Goal: Task Accomplishment & Management: Complete application form

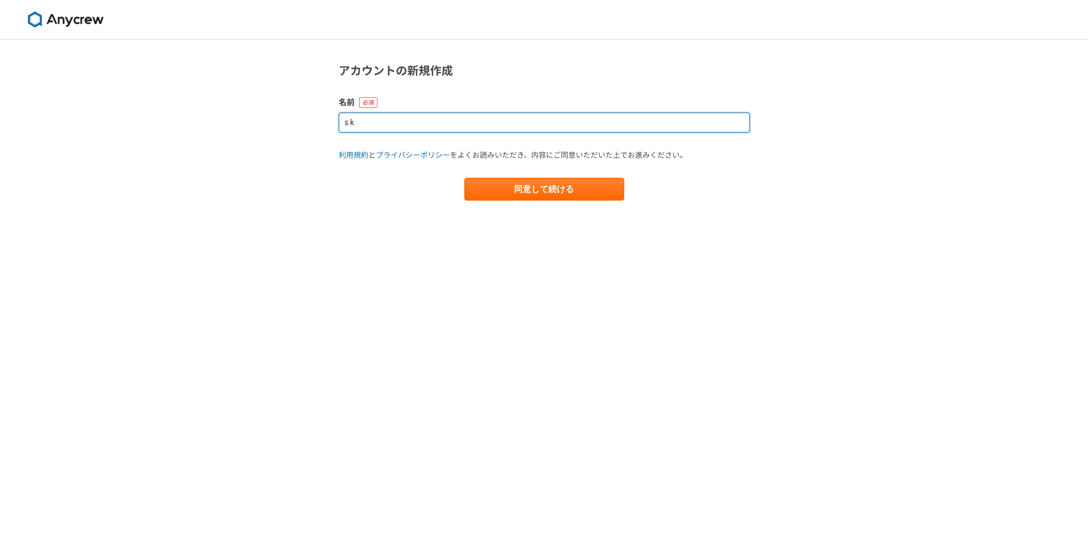
drag, startPoint x: 505, startPoint y: 123, endPoint x: 238, endPoint y: 103, distance: 268.0
click at [238, 103] on div "アカウントの新規作成 名前 s k 利用規約 と プライバシーポリシー をよくお読みいただき、内容にご同意いただいた上でお進みください。 同意して続ける" at bounding box center [544, 289] width 1088 height 500
type input "k"
type input "カ"
type input "[PERSON_NAME]("
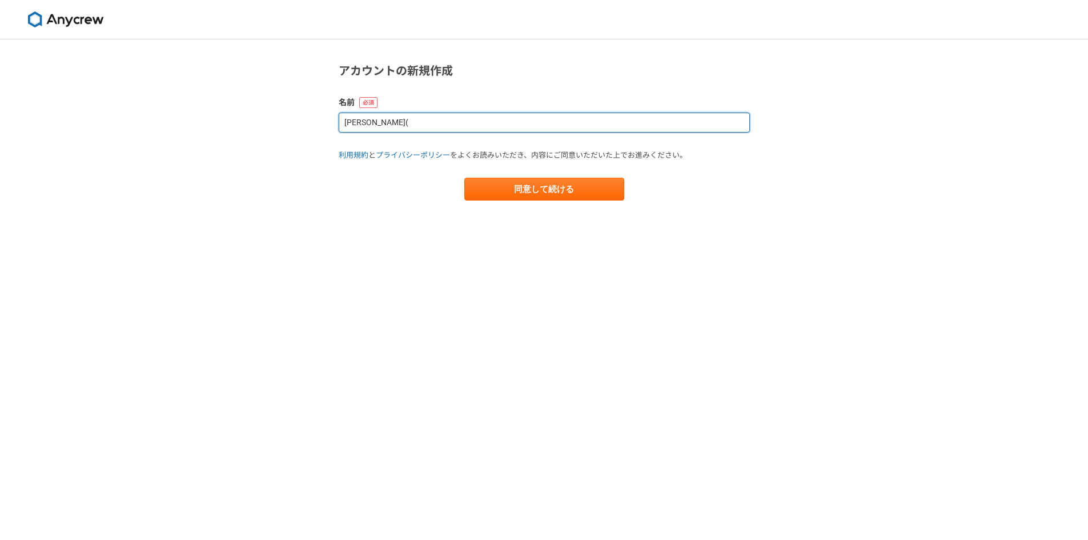
click at [464, 178] on button "同意して続ける" at bounding box center [544, 189] width 160 height 23
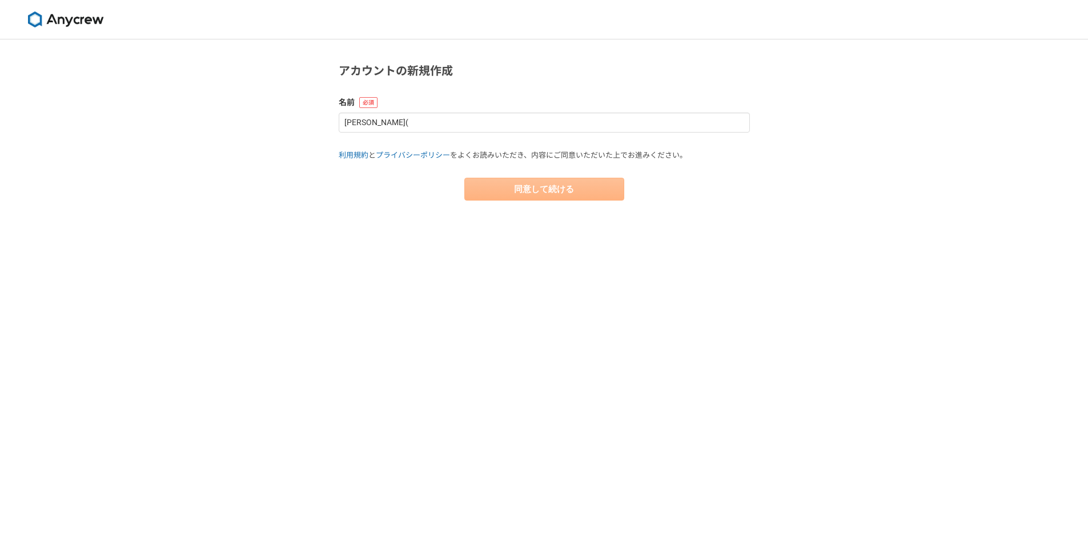
select select "13"
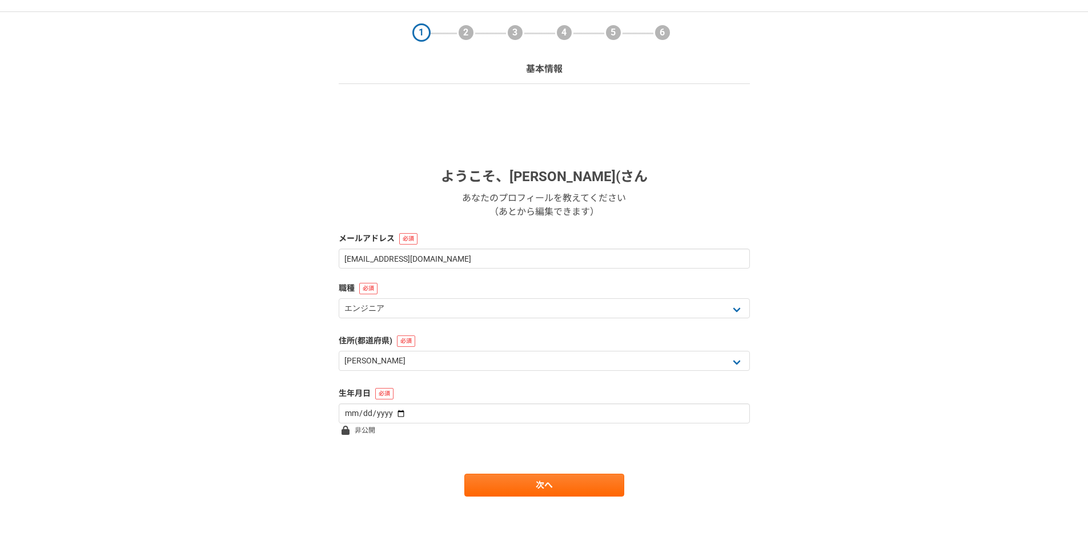
scroll to position [30, 0]
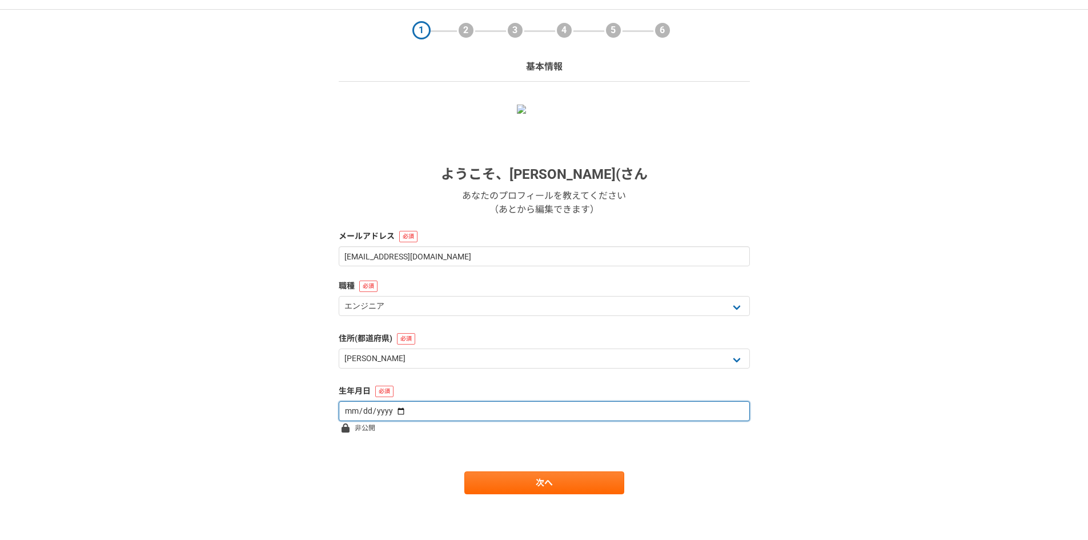
click at [534, 417] on input "date" at bounding box center [544, 411] width 411 height 20
click at [375, 409] on input "date" at bounding box center [544, 411] width 411 height 20
click at [355, 409] on input "date" at bounding box center [544, 411] width 411 height 20
click at [395, 409] on input "date" at bounding box center [544, 411] width 411 height 20
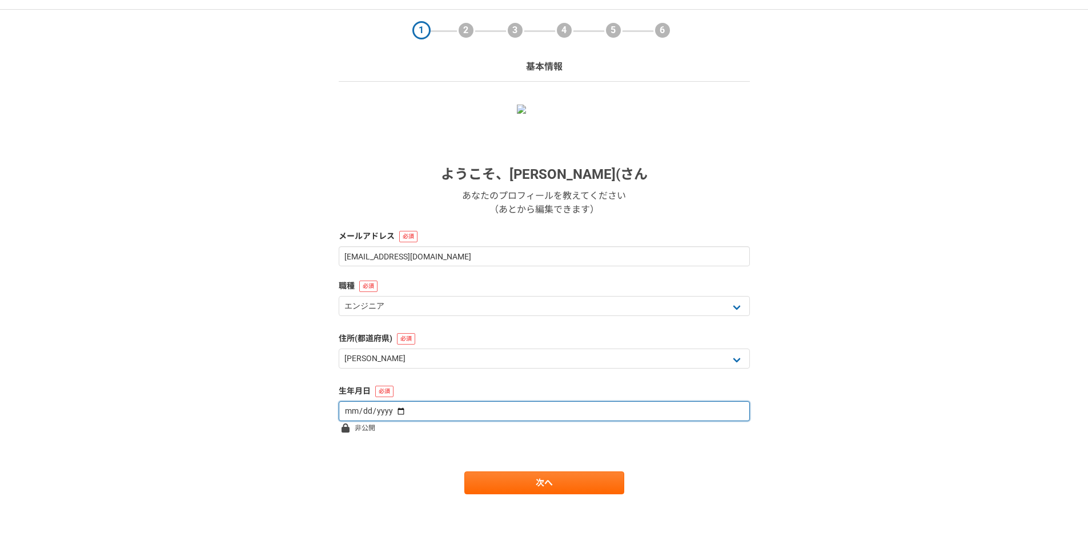
type input "[DATE]"
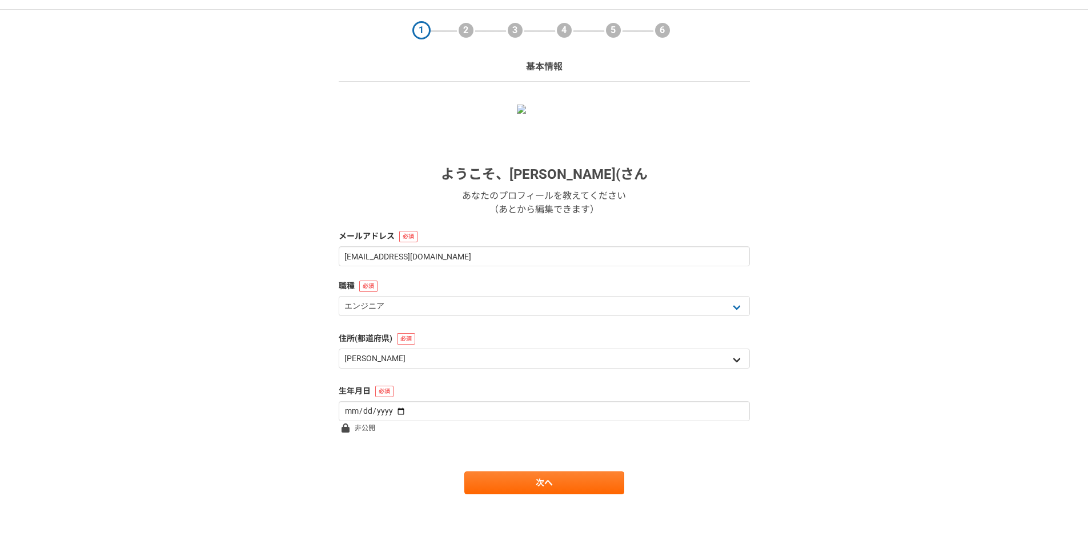
click at [484, 369] on div "北海道 [GEOGRAPHIC_DATA] [GEOGRAPHIC_DATA] [PERSON_NAME][GEOGRAPHIC_DATA] [PERSON_…" at bounding box center [544, 359] width 411 height 23
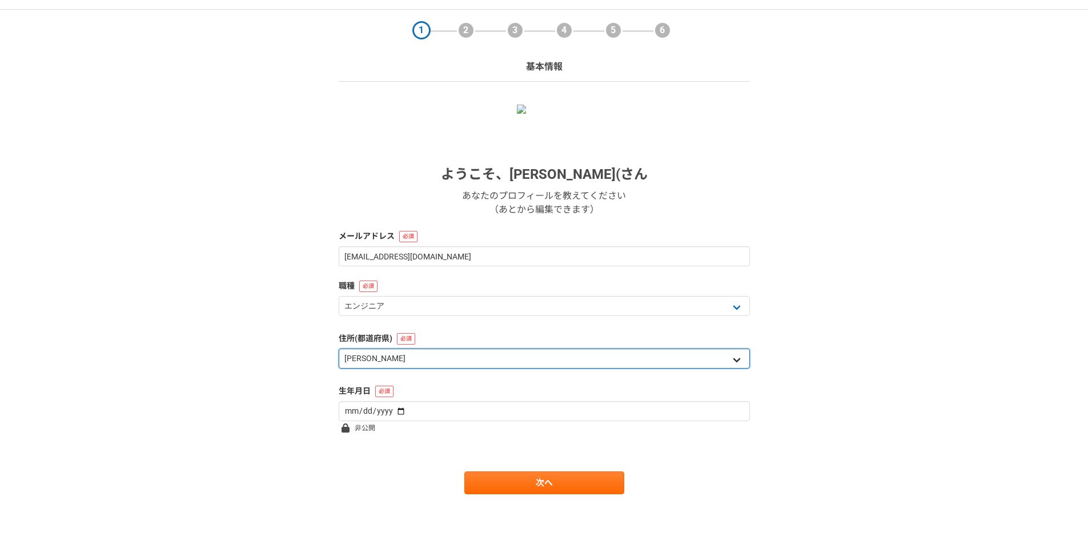
click at [484, 363] on select "北海道 [GEOGRAPHIC_DATA] [GEOGRAPHIC_DATA] [PERSON_NAME][GEOGRAPHIC_DATA] [PERSON_…" at bounding box center [544, 358] width 411 height 20
select select "11"
click at [339, 348] on select "北海道 [GEOGRAPHIC_DATA] [GEOGRAPHIC_DATA] [PERSON_NAME][GEOGRAPHIC_DATA] [PERSON_…" at bounding box center [544, 358] width 411 height 20
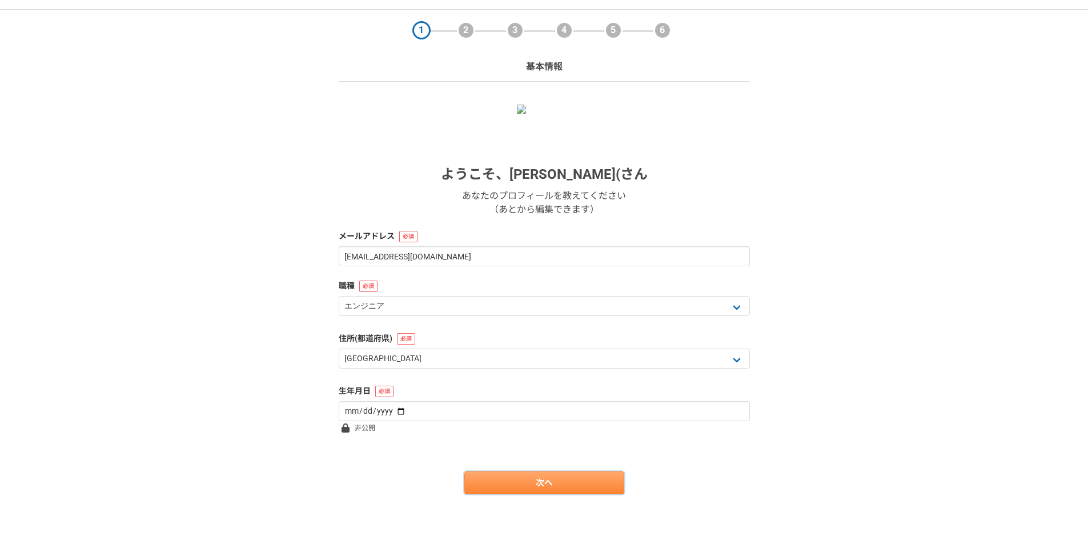
click at [509, 489] on link "次へ" at bounding box center [544, 482] width 160 height 23
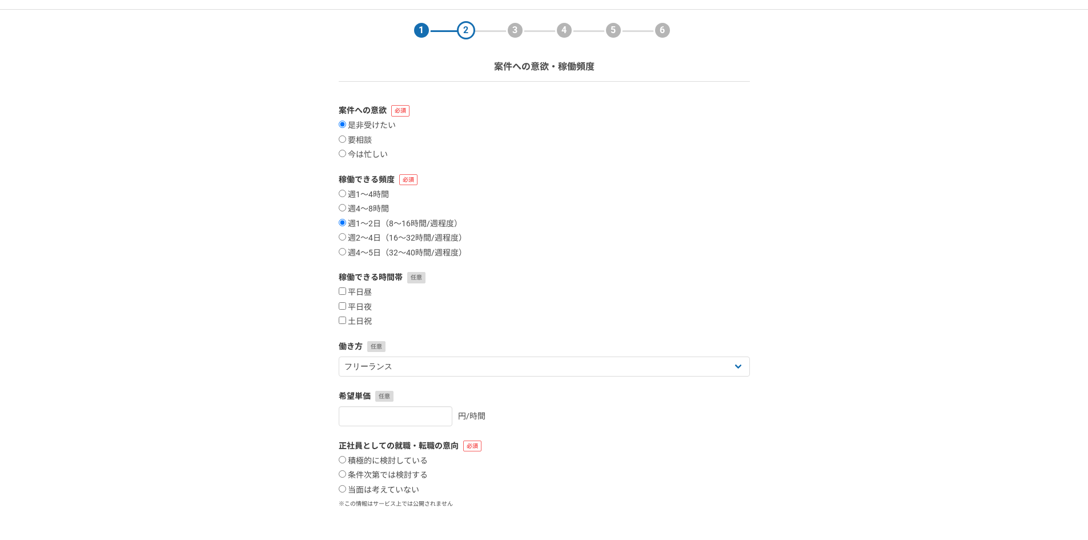
scroll to position [0, 0]
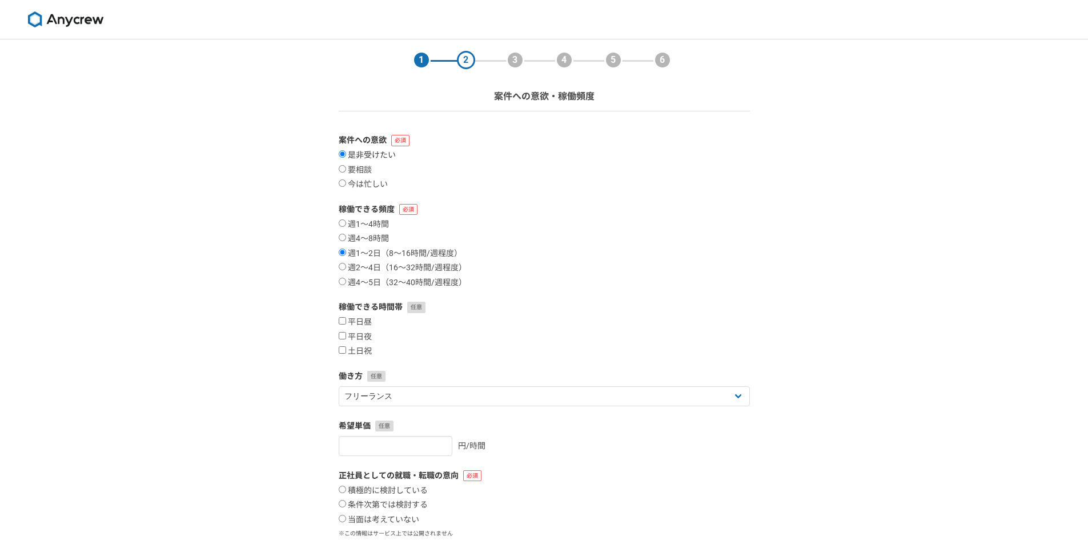
click at [370, 158] on label "是非受けたい" at bounding box center [367, 155] width 57 height 10
click at [346, 158] on input "是非受けたい" at bounding box center [342, 153] width 7 height 7
click at [375, 224] on label "週1〜4時間" at bounding box center [364, 224] width 50 height 10
click at [346, 224] on input "週1〜4時間" at bounding box center [342, 222] width 7 height 7
radio input "true"
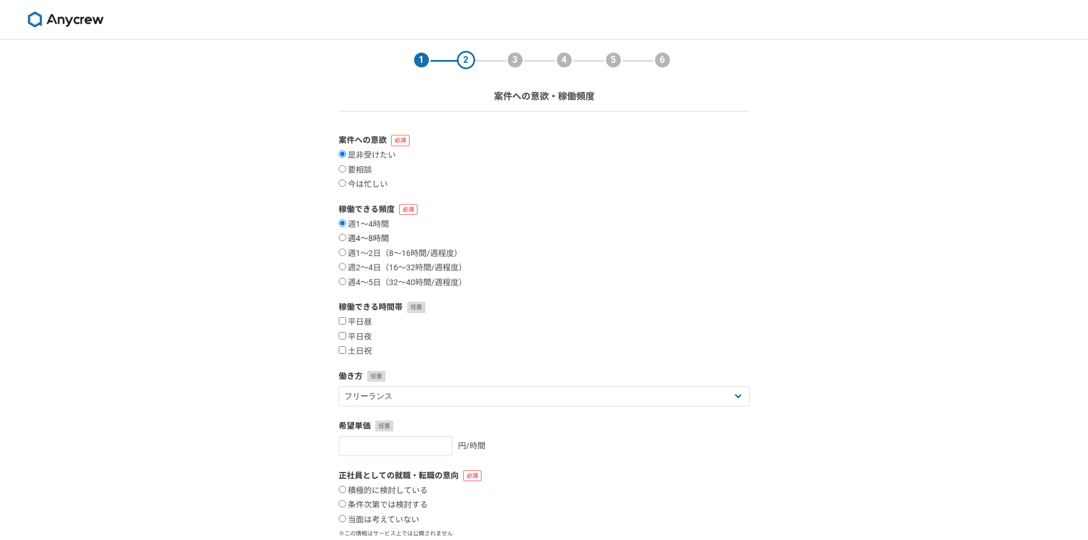
click at [380, 240] on label "週4〜8時間" at bounding box center [364, 239] width 50 height 10
click at [346, 240] on input "週4〜8時間" at bounding box center [342, 237] width 7 height 7
radio input "true"
click at [378, 224] on label "週1〜4時間" at bounding box center [364, 224] width 50 height 10
click at [346, 224] on input "週1〜4時間" at bounding box center [342, 222] width 7 height 7
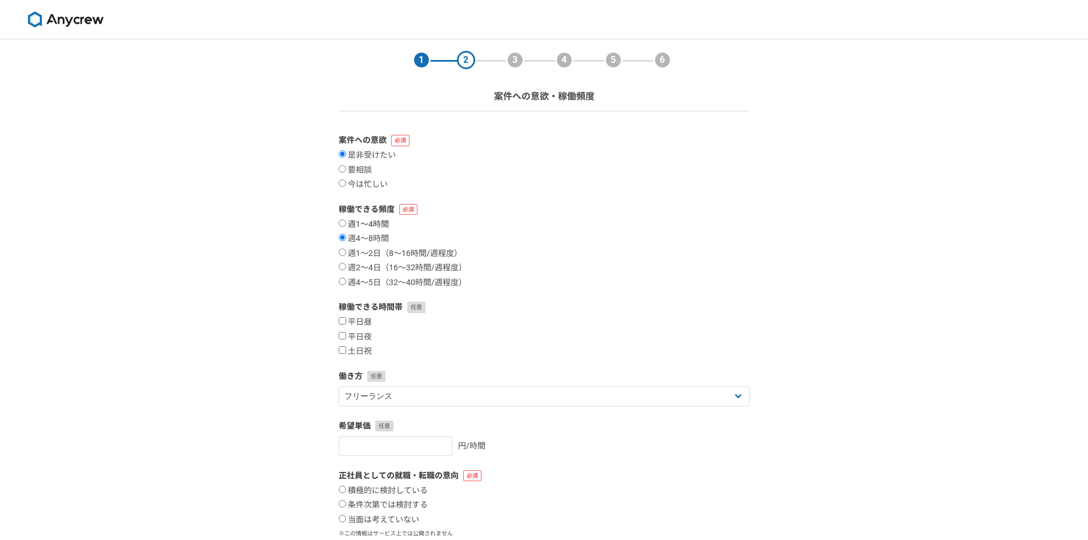
radio input "true"
click at [377, 234] on label "週4〜8時間" at bounding box center [364, 239] width 50 height 10
click at [346, 234] on input "週4〜8時間" at bounding box center [342, 237] width 7 height 7
radio input "true"
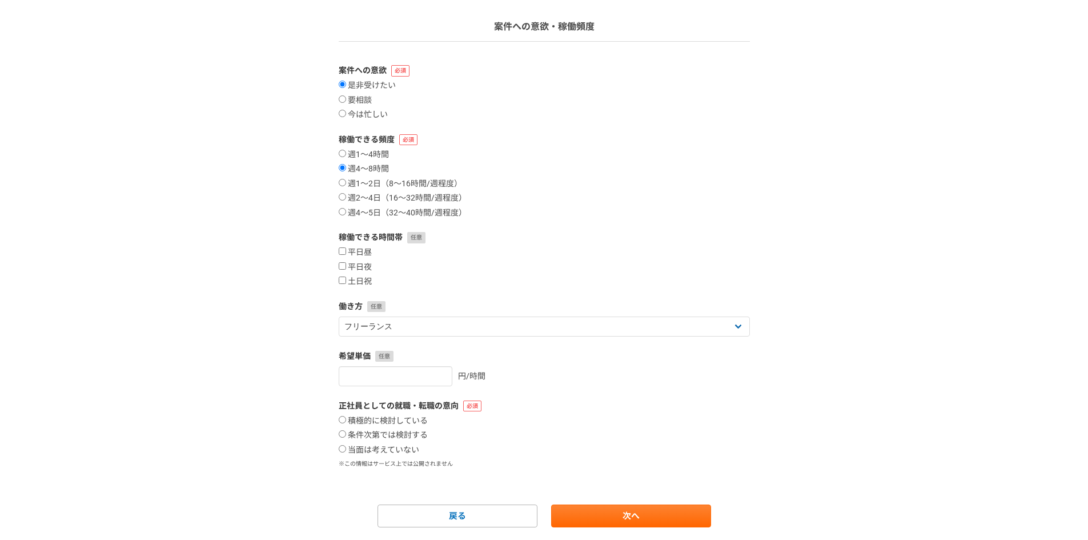
scroll to position [103, 0]
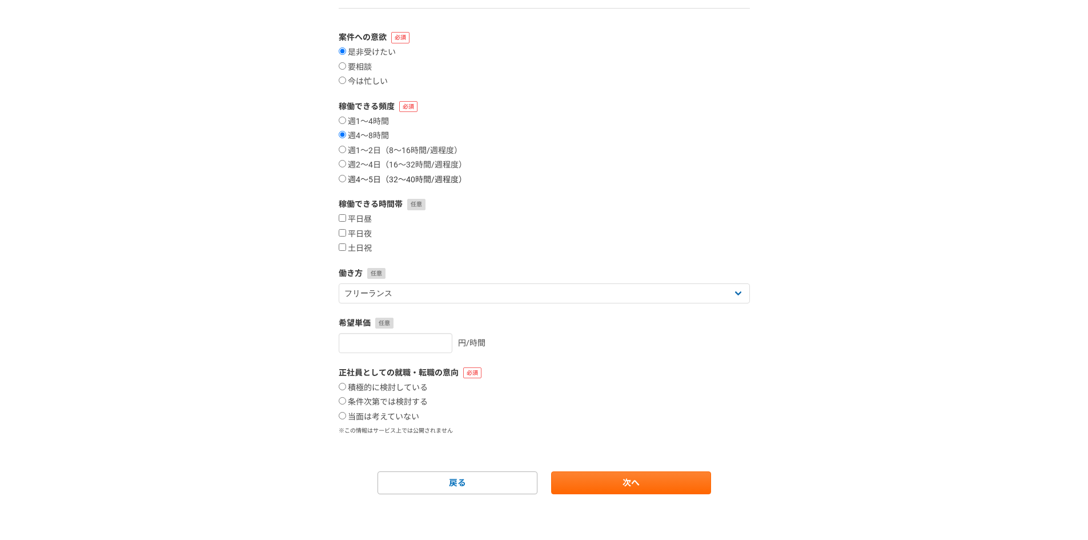
click at [360, 180] on label "週4〜5日（32〜40時間/週程度）" at bounding box center [403, 180] width 128 height 10
click at [346, 180] on input "週4〜5日（32〜40時間/週程度）" at bounding box center [342, 178] width 7 height 7
radio input "true"
click at [362, 163] on label "週2〜4日（16〜32時間/週程度）" at bounding box center [403, 165] width 128 height 10
click at [346, 163] on input "週2〜4日（16〜32時間/週程度）" at bounding box center [342, 163] width 7 height 7
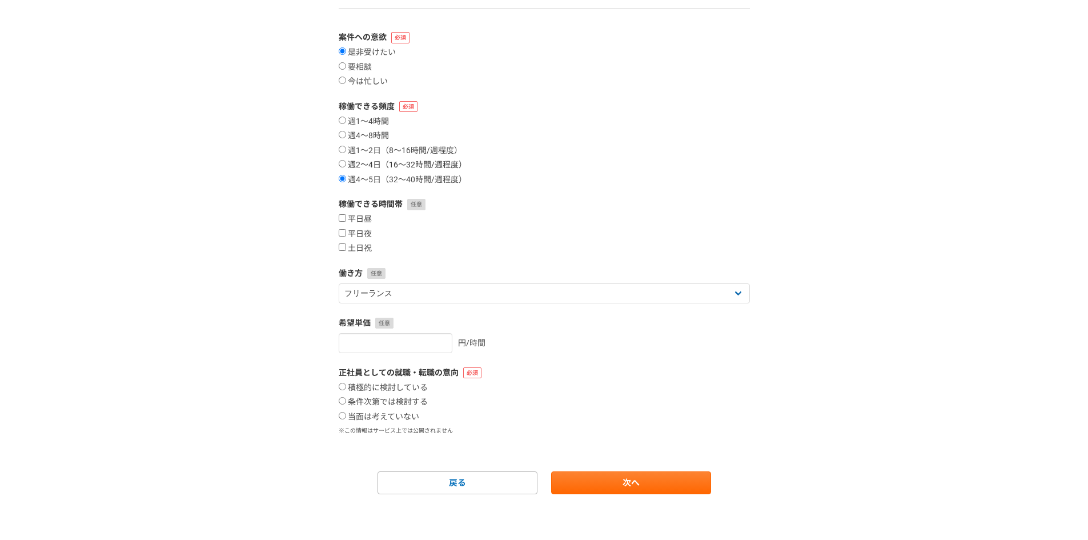
radio input "true"
click at [367, 222] on label "平日昼" at bounding box center [355, 219] width 33 height 10
click at [346, 222] on input "平日昼" at bounding box center [342, 217] width 7 height 7
checkbox input "true"
click at [366, 231] on label "平日夜" at bounding box center [355, 234] width 33 height 10
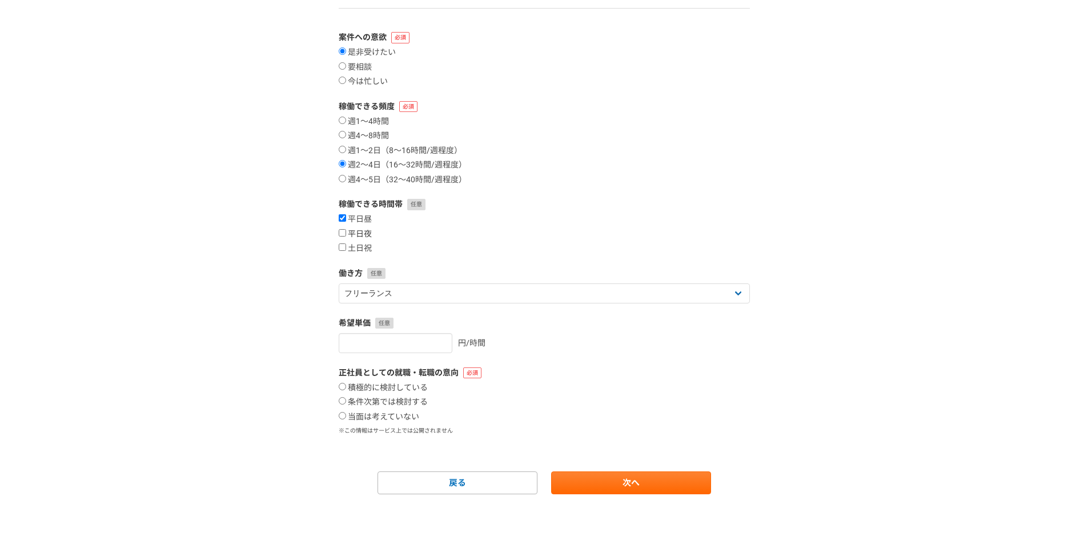
click at [346, 231] on input "平日夜" at bounding box center [342, 232] width 7 height 7
checkbox input "true"
click at [367, 251] on label "土日祝" at bounding box center [355, 248] width 33 height 10
click at [346, 251] on input "土日祝" at bounding box center [342, 246] width 7 height 7
checkbox input "true"
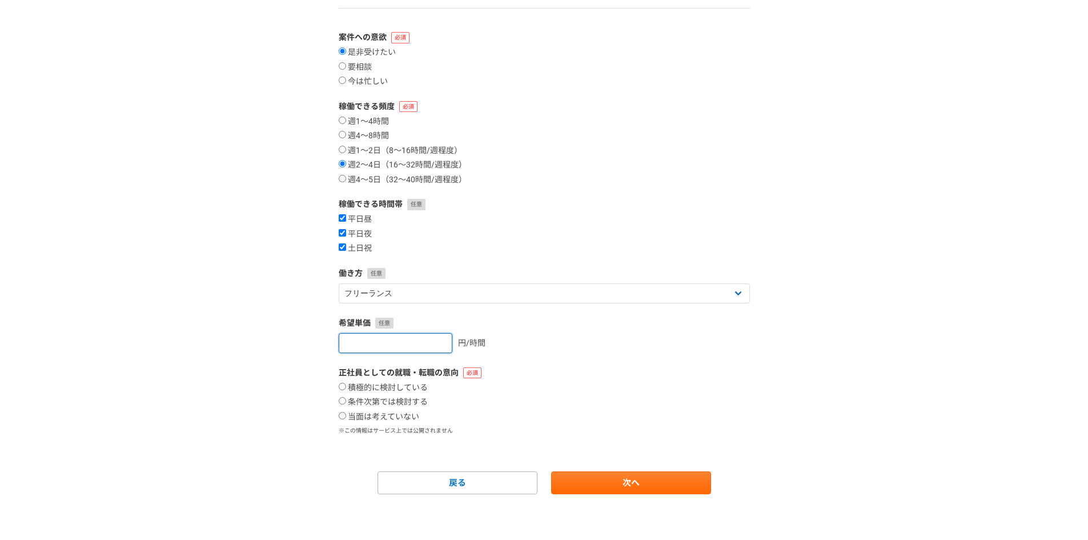
click at [419, 349] on input "number" at bounding box center [396, 343] width 114 height 20
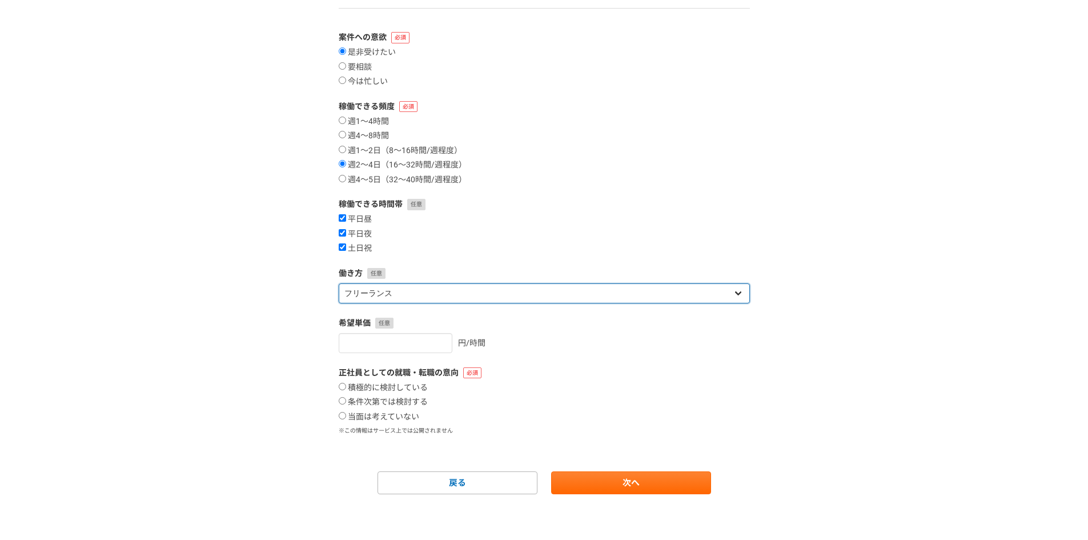
click at [435, 289] on select "フリーランス 副業 その他" at bounding box center [544, 293] width 411 height 20
select select "sidejob"
click at [339, 283] on select "フリーランス 副業 その他" at bounding box center [544, 293] width 411 height 20
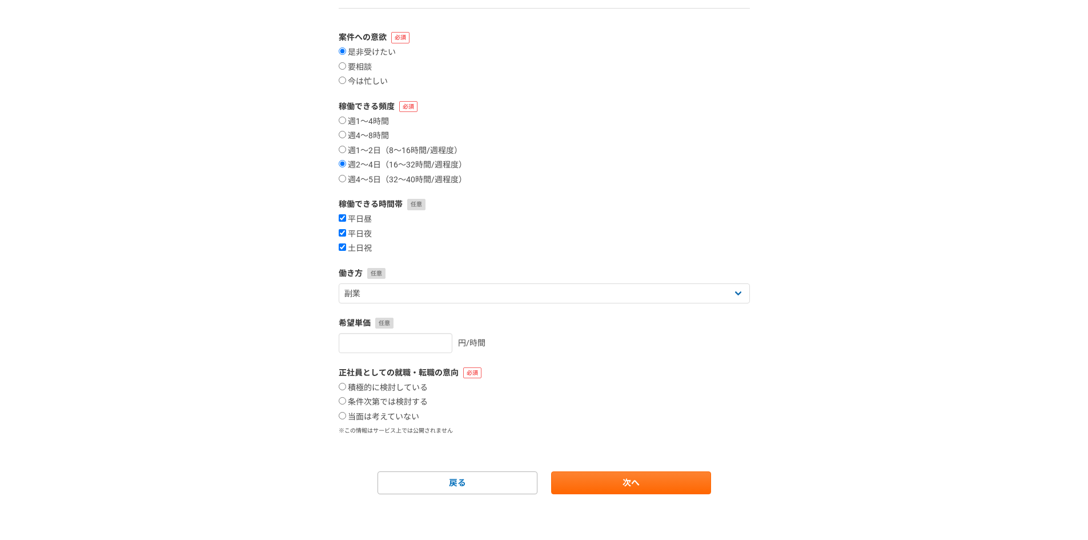
click at [447, 262] on form "案件への意欲 是非受けたい 要相談 今は忙しい 稼働できる頻度 週1〜4時間 週4〜8時間 週1〜2日（8〜16時間/週程度） 週2〜4日（16〜32時間/週…" at bounding box center [544, 262] width 411 height 463
click at [415, 346] on input "number" at bounding box center [396, 343] width 114 height 20
type input "3000"
click at [378, 417] on label "当面は考えていない" at bounding box center [379, 417] width 81 height 10
click at [346, 417] on input "当面は考えていない" at bounding box center [342, 415] width 7 height 7
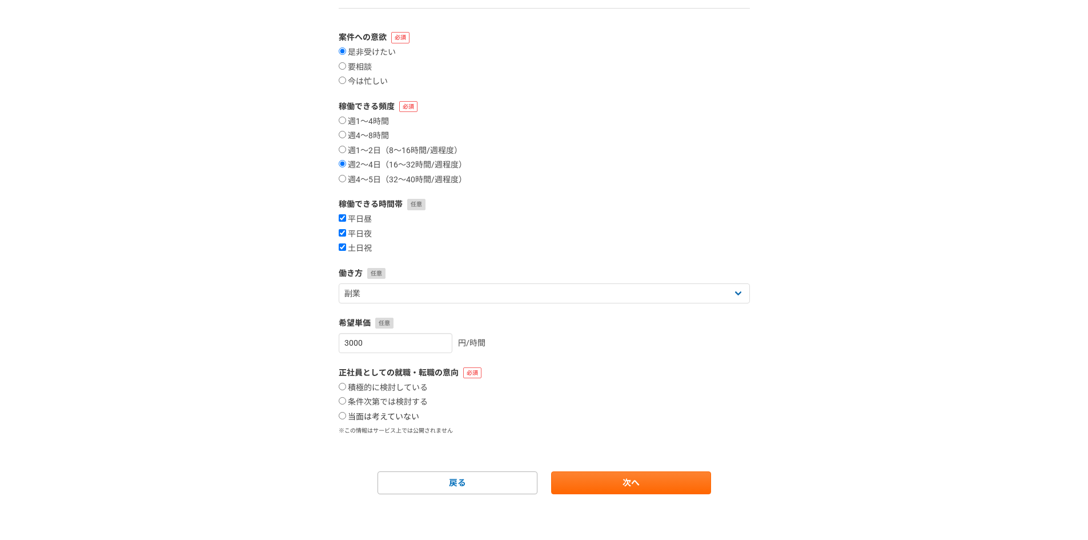
radio input "true"
click at [612, 476] on link "次へ" at bounding box center [631, 482] width 160 height 23
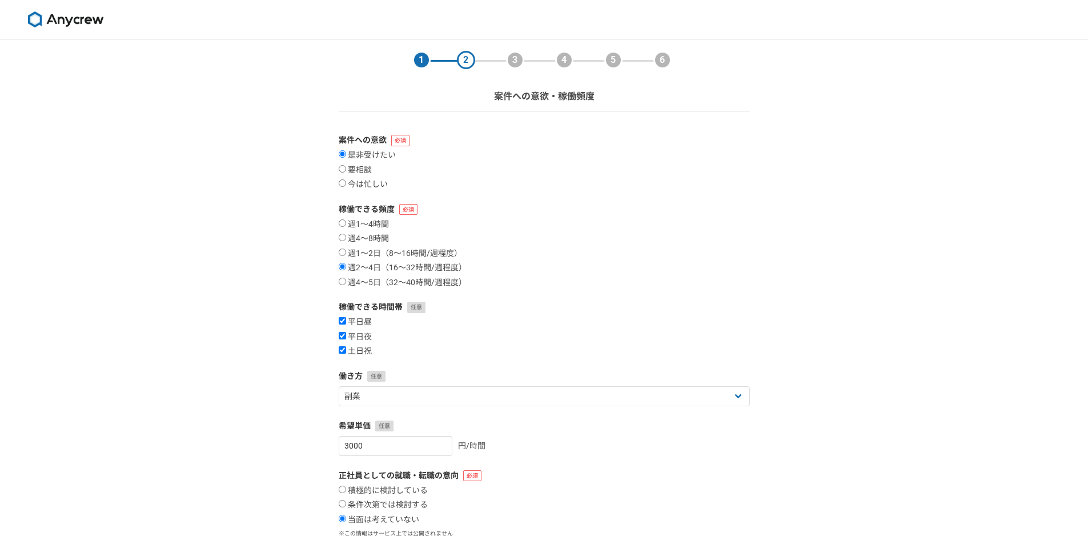
select select
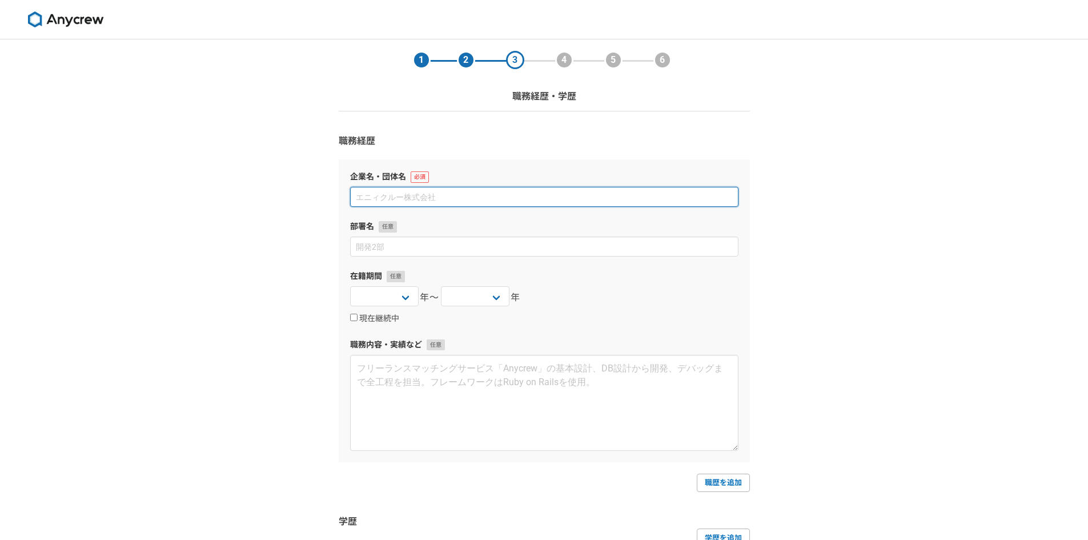
click at [447, 189] on input at bounding box center [544, 197] width 388 height 20
drag, startPoint x: 382, startPoint y: 199, endPoint x: 479, endPoint y: 190, distance: 97.6
click at [470, 193] on input "SES業界" at bounding box center [544, 197] width 388 height 20
type input "SES会社"
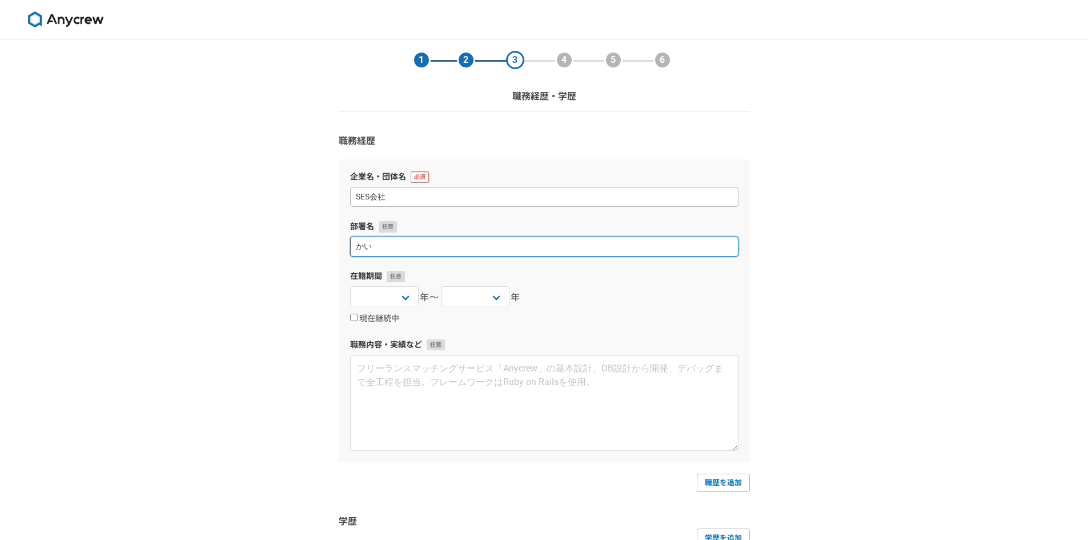
type input "か"
click at [399, 298] on select "[DATE] [DATE] [DATE] [DATE] [DATE] [DATE] [DATE] [DATE] [DATE] [DATE] [DATE] [D…" at bounding box center [384, 296] width 69 height 20
click at [350, 286] on select "[DATE] [DATE] [DATE] [DATE] [DATE] [DATE] [DATE] [DATE] [DATE] [DATE] [DATE] [D…" at bounding box center [384, 296] width 69 height 20
click at [404, 296] on select "[DATE] [DATE] [DATE] [DATE] [DATE] [DATE] [DATE] [DATE] [DATE] [DATE] [DATE] [D…" at bounding box center [384, 296] width 69 height 20
select select "2024"
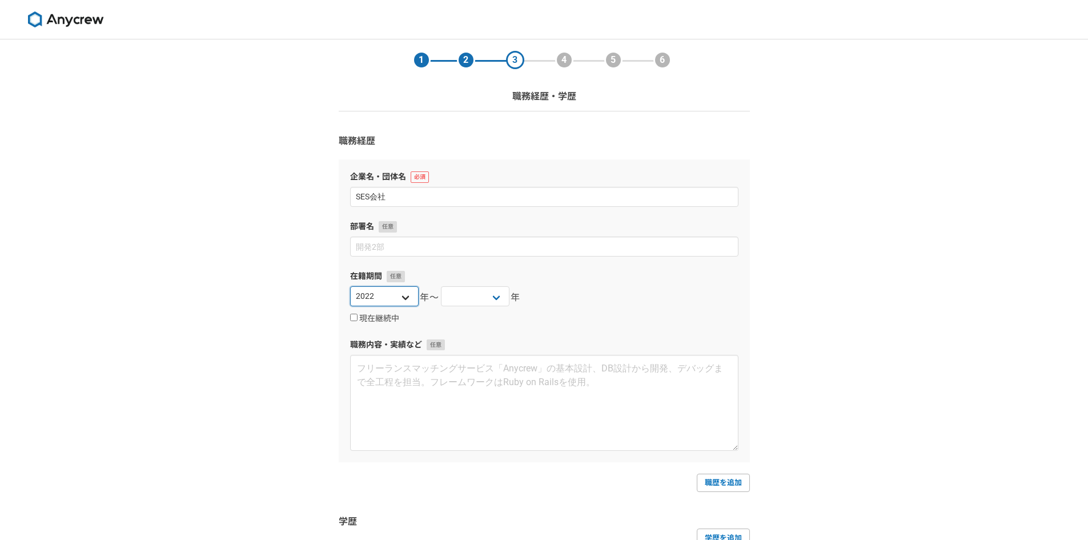
click at [350, 286] on select "[DATE] [DATE] [DATE] [DATE] [DATE] [DATE] [DATE] [DATE] [DATE] [DATE] [DATE] [D…" at bounding box center [384, 296] width 69 height 20
click at [489, 294] on select "[DATE] [DATE] [DATE] [DATE] [DATE] [DATE] [DATE] [DATE] [DATE] [DATE] [DATE] [D…" at bounding box center [475, 296] width 69 height 20
click at [385, 320] on label "現在継続中" at bounding box center [374, 318] width 49 height 10
click at [357, 320] on input "現在継続中" at bounding box center [353, 316] width 7 height 7
checkbox input "true"
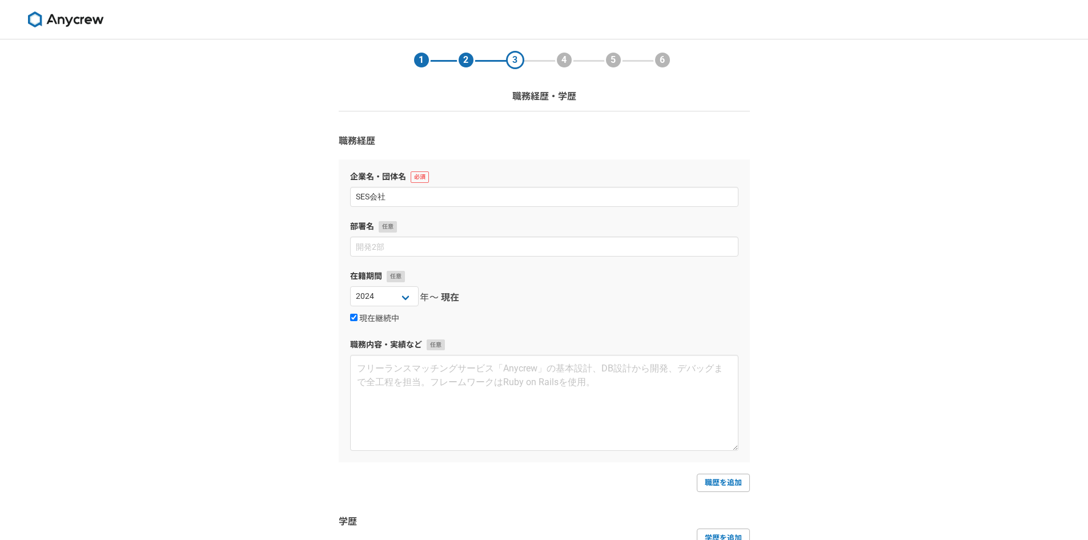
click at [506, 293] on div "[DATE] [DATE] [DATE] [DATE] [DATE] [DATE] [DATE] [DATE] [DATE] [DATE] [DATE] [D…" at bounding box center [544, 297] width 388 height 23
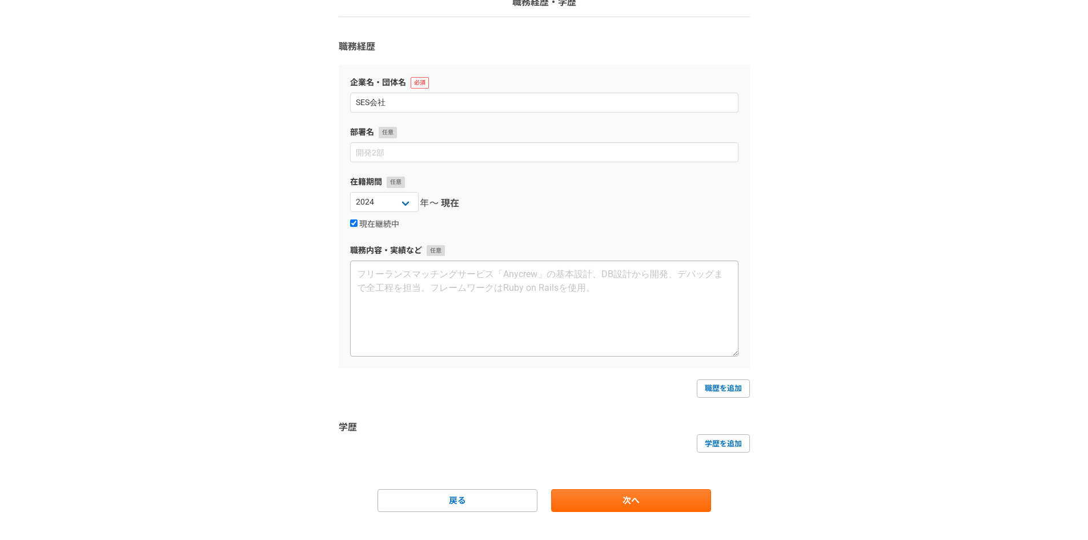
scroll to position [112, 0]
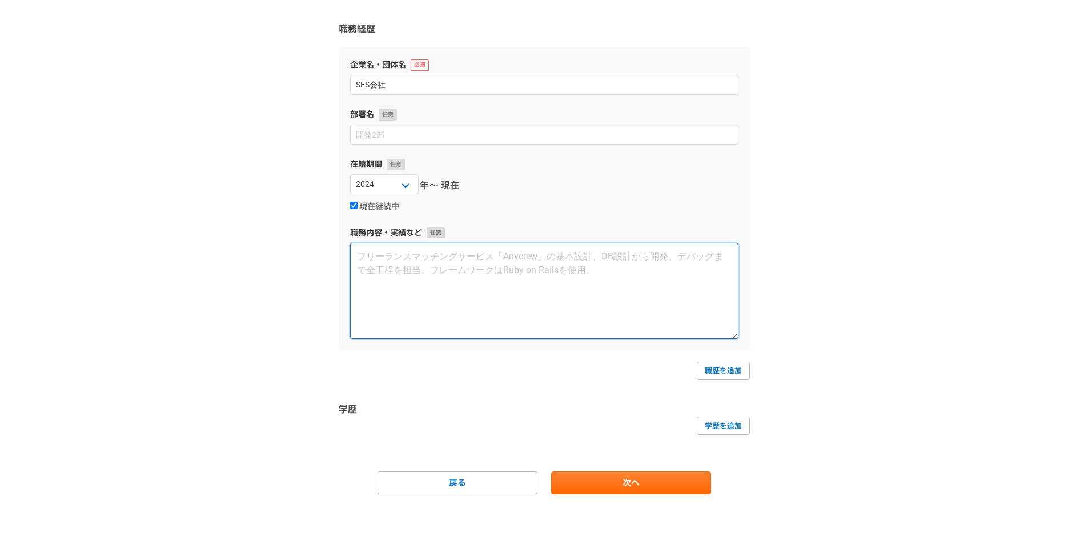
click at [408, 258] on textarea at bounding box center [544, 291] width 388 height 96
type textarea "複"
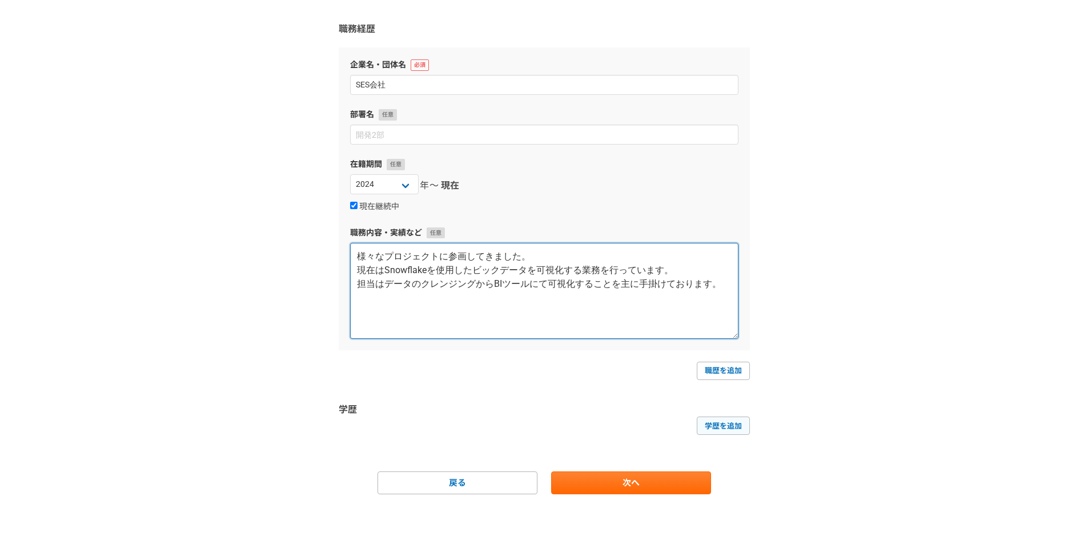
type textarea "様々なプロジェクトに参画してきました。 現在はSnowflakeを使用したビックデータを可視化する業務を行っています。 担当はデータのクレンジングからBIツー…"
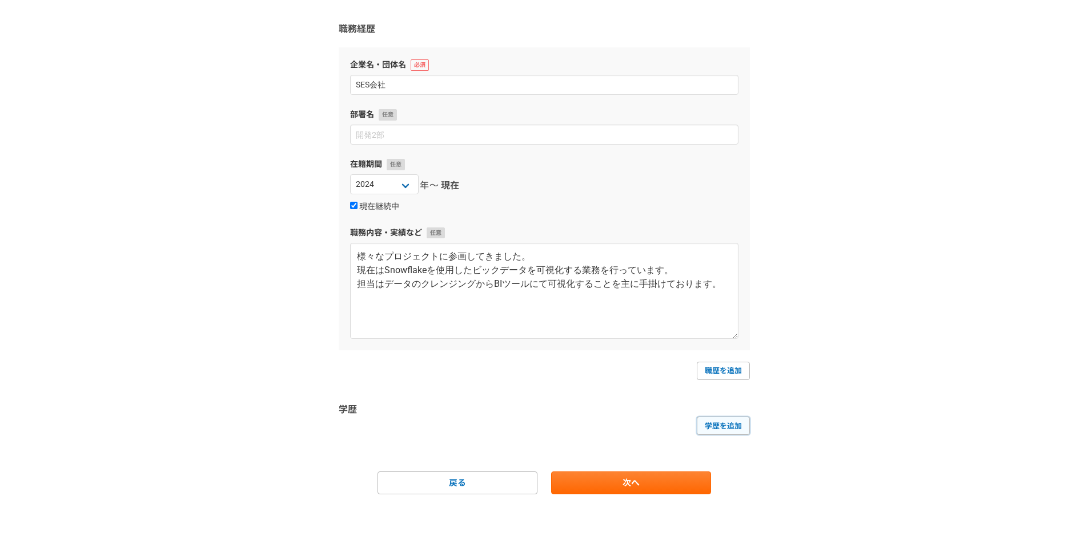
click at [713, 425] on link "学歴を追加" at bounding box center [723, 425] width 53 height 18
select select
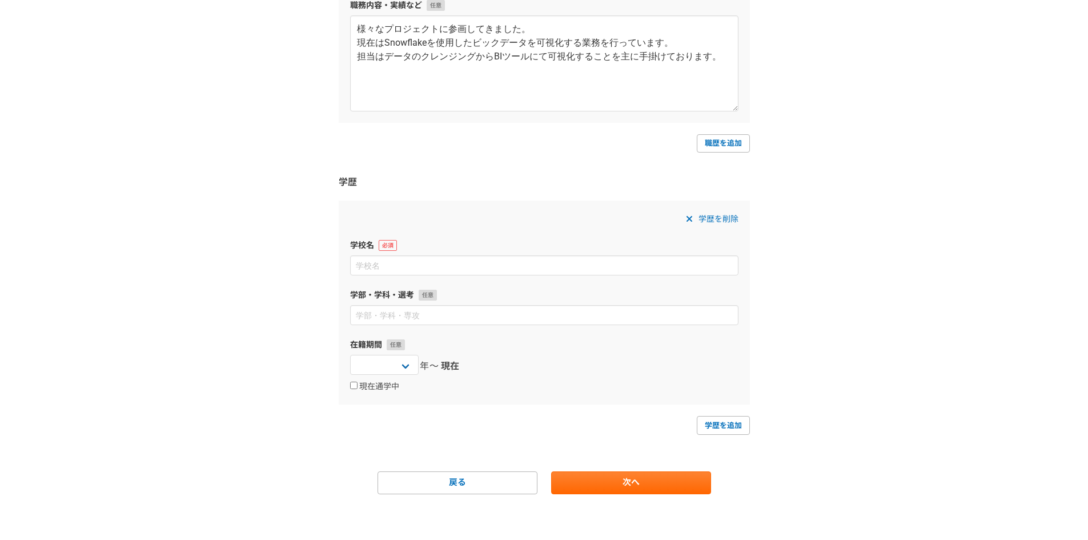
click at [712, 218] on span "学歴を削除" at bounding box center [718, 219] width 40 height 14
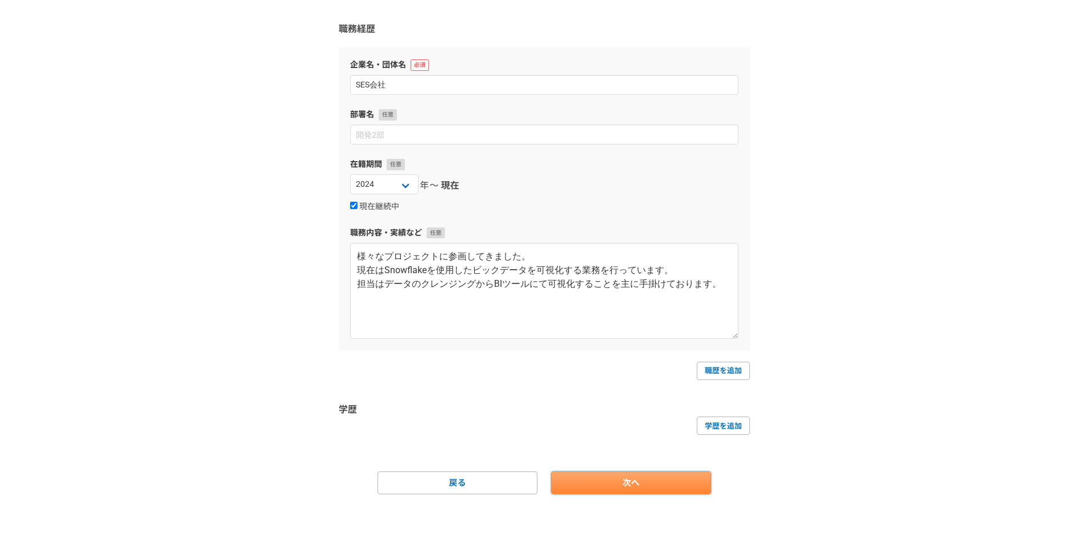
click at [663, 479] on link "次へ" at bounding box center [631, 482] width 160 height 23
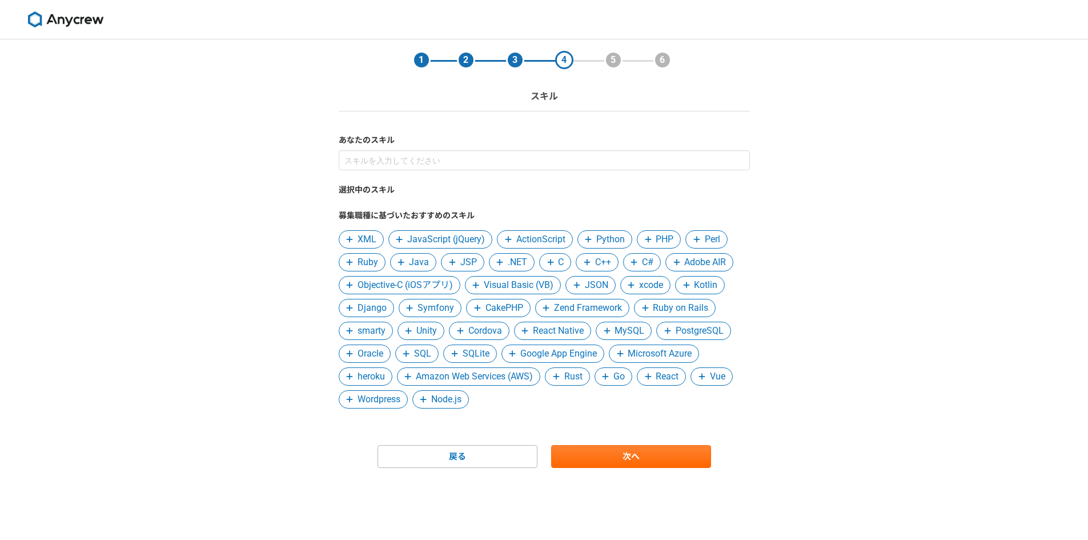
click at [476, 238] on span "JavaScript (jQuery)" at bounding box center [446, 239] width 78 height 14
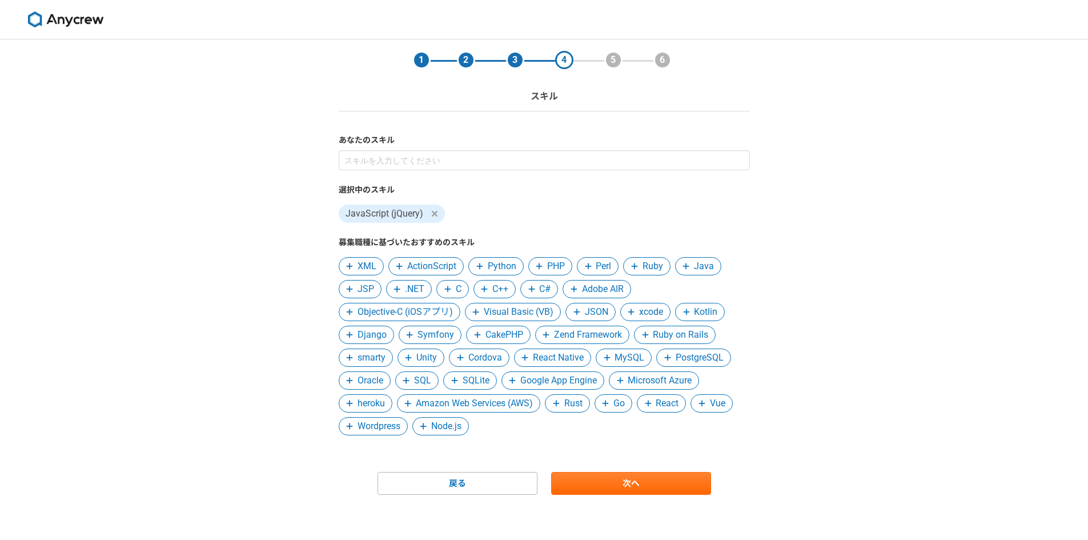
click at [494, 262] on span "Python" at bounding box center [502, 266] width 29 height 14
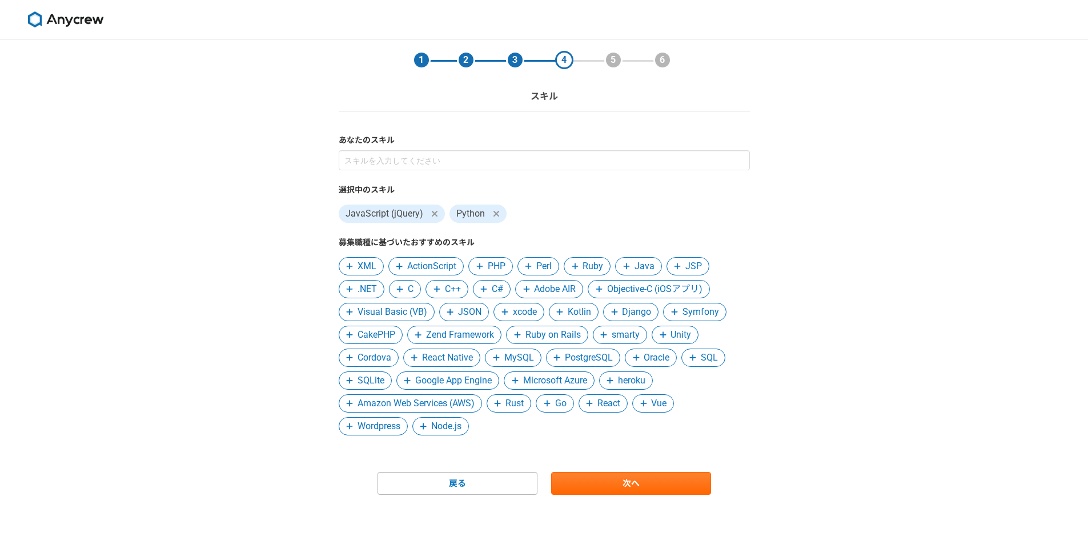
click at [494, 262] on span "PHP" at bounding box center [497, 266] width 18 height 14
click at [598, 264] on span "Java" at bounding box center [595, 266] width 20 height 14
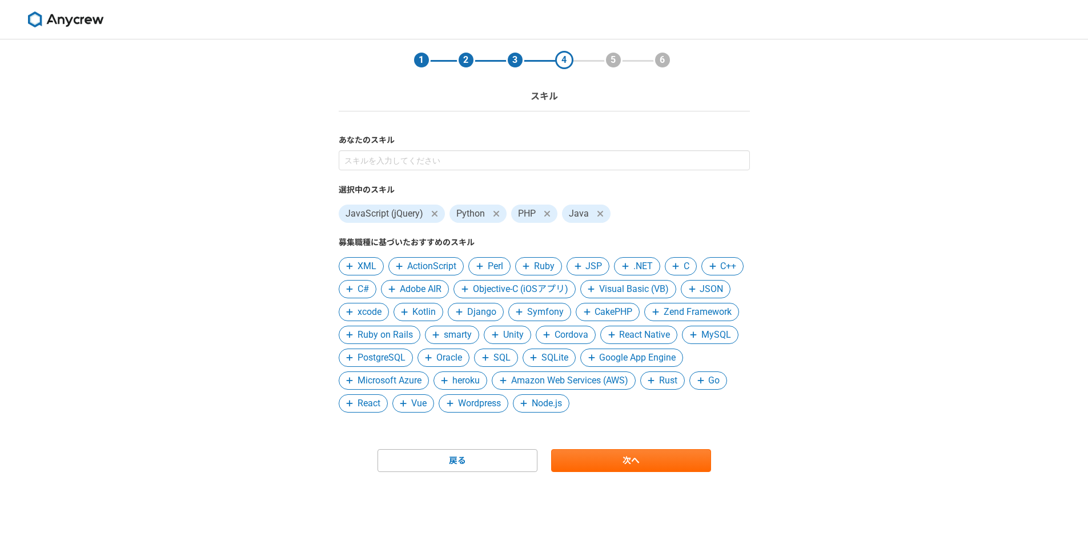
click at [649, 270] on span ".NET" at bounding box center [642, 266] width 19 height 14
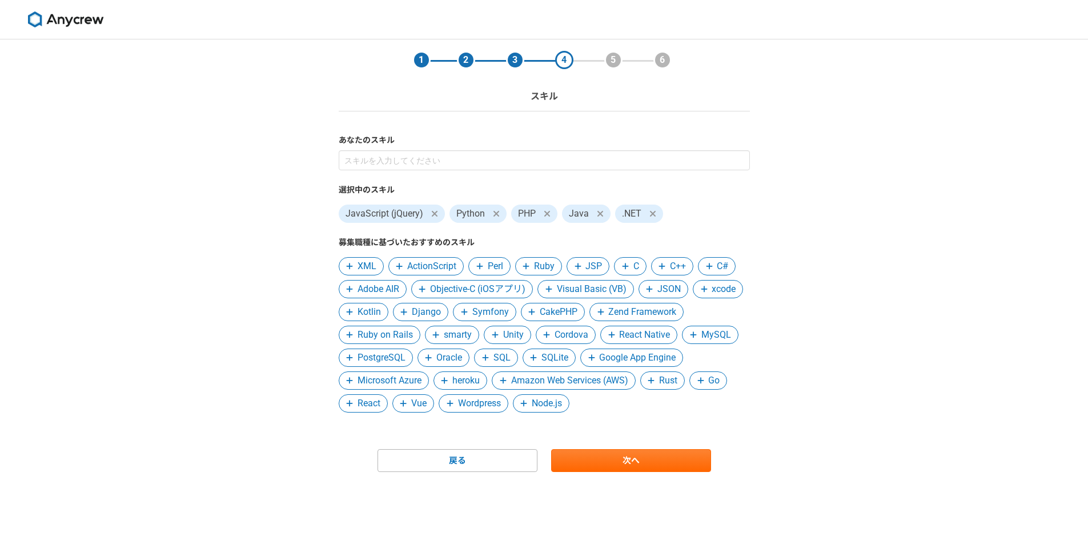
click at [602, 289] on span "Visual Basic (VB)" at bounding box center [592, 289] width 70 height 14
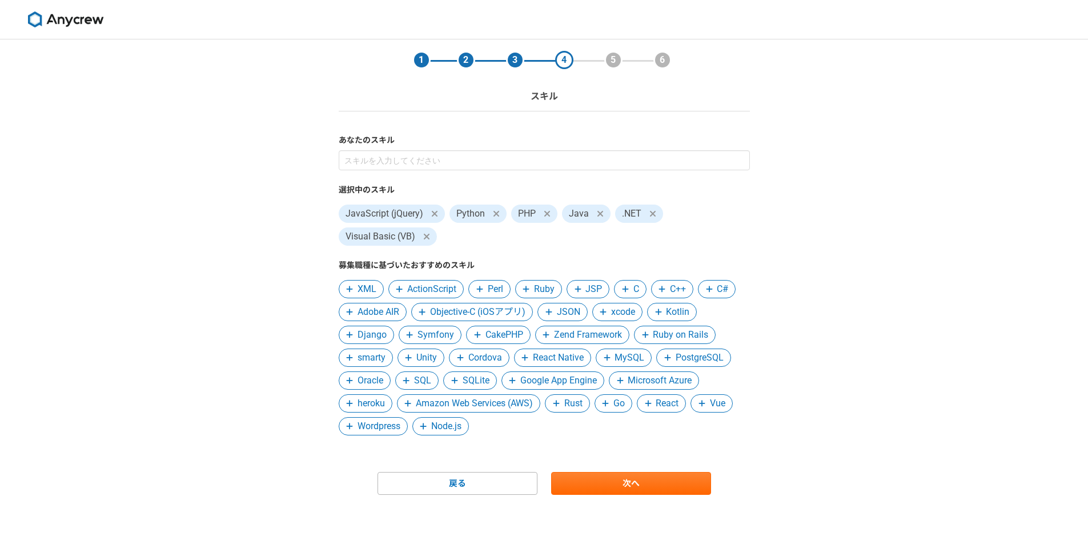
click at [574, 315] on span "JSON" at bounding box center [568, 312] width 23 height 14
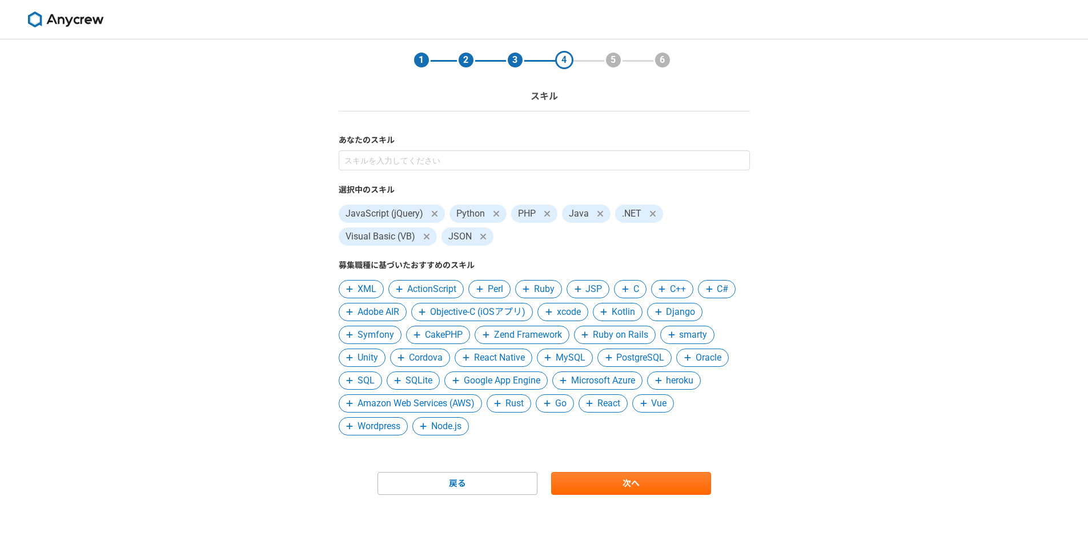
click at [386, 336] on span "Symfony" at bounding box center [375, 335] width 37 height 14
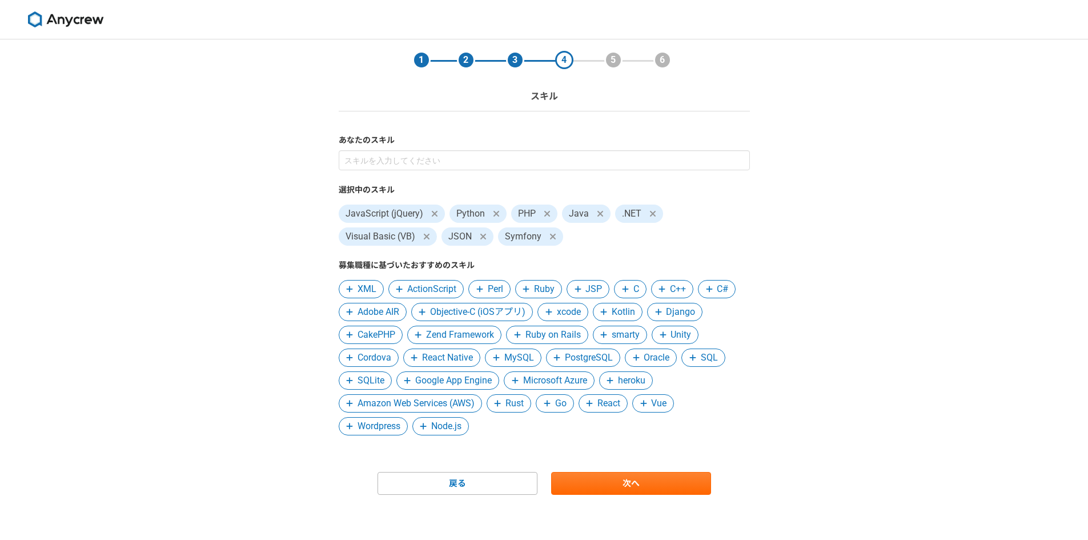
click at [465, 361] on span "React Native" at bounding box center [447, 358] width 51 height 14
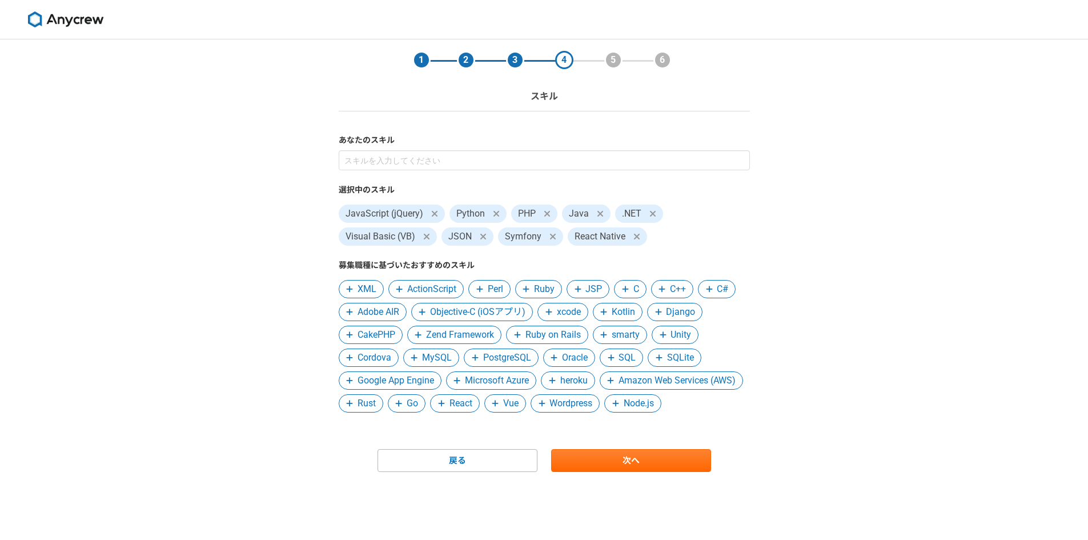
click at [440, 356] on span "MySQL" at bounding box center [437, 358] width 30 height 14
drag, startPoint x: 455, startPoint y: 356, endPoint x: 467, endPoint y: 356, distance: 12.6
click at [455, 356] on span "PostgreSQL" at bounding box center [446, 358] width 48 height 14
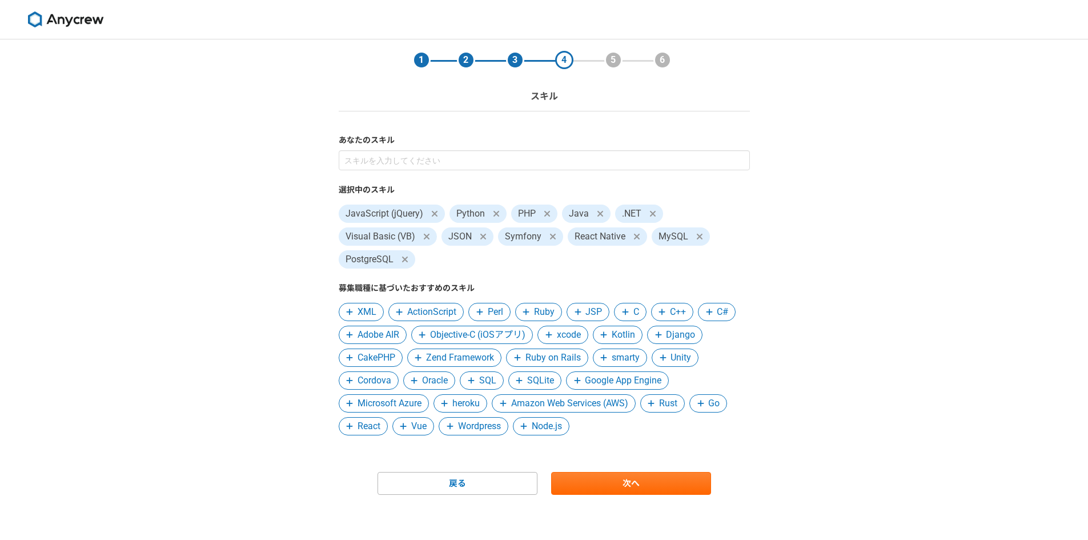
click at [435, 381] on span "Oracle" at bounding box center [435, 380] width 26 height 14
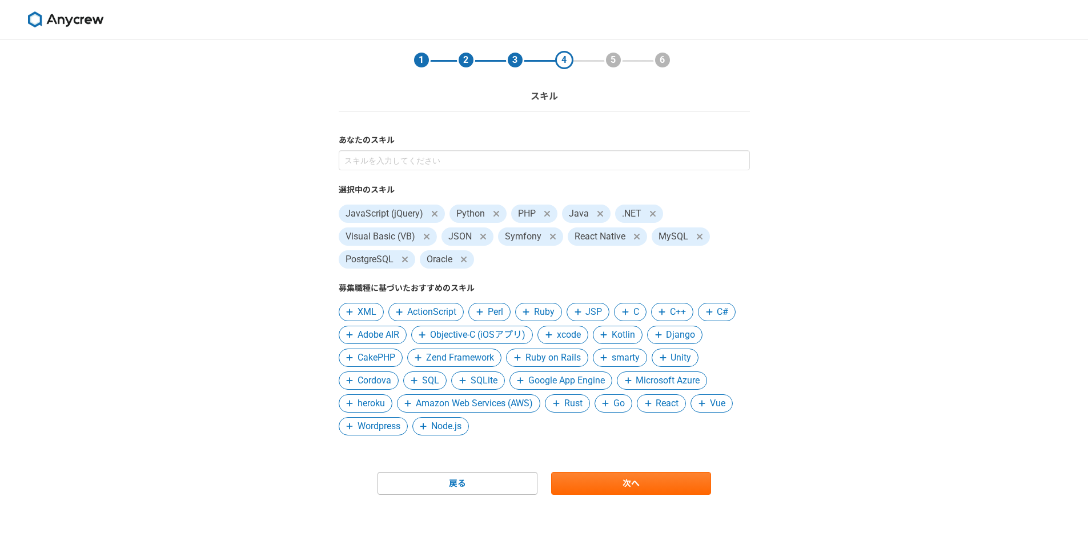
click at [434, 381] on span "SQL" at bounding box center [430, 380] width 17 height 14
click at [617, 408] on span "React" at bounding box center [608, 403] width 23 height 14
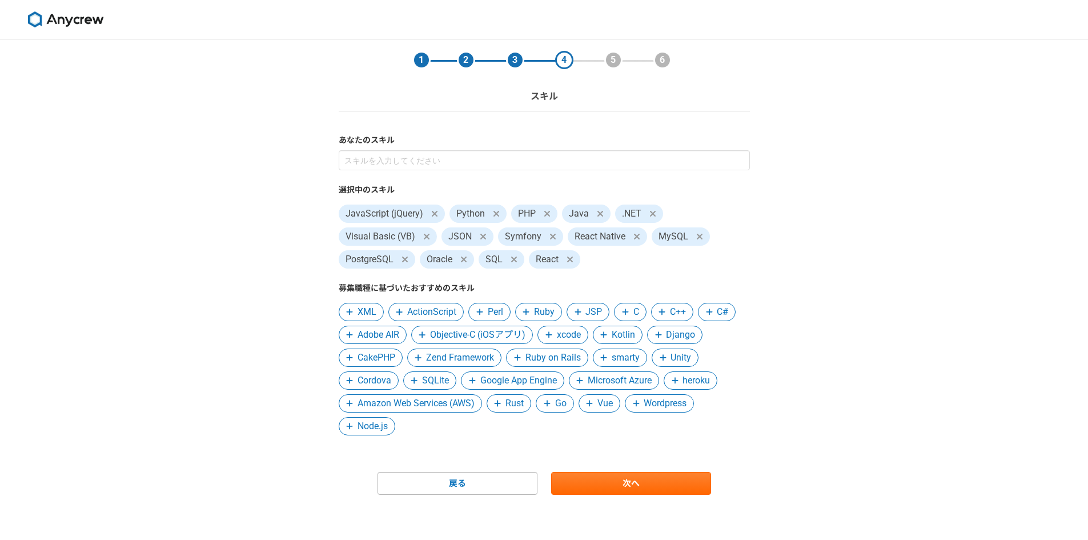
click at [674, 405] on span "Wordpress" at bounding box center [665, 403] width 43 height 14
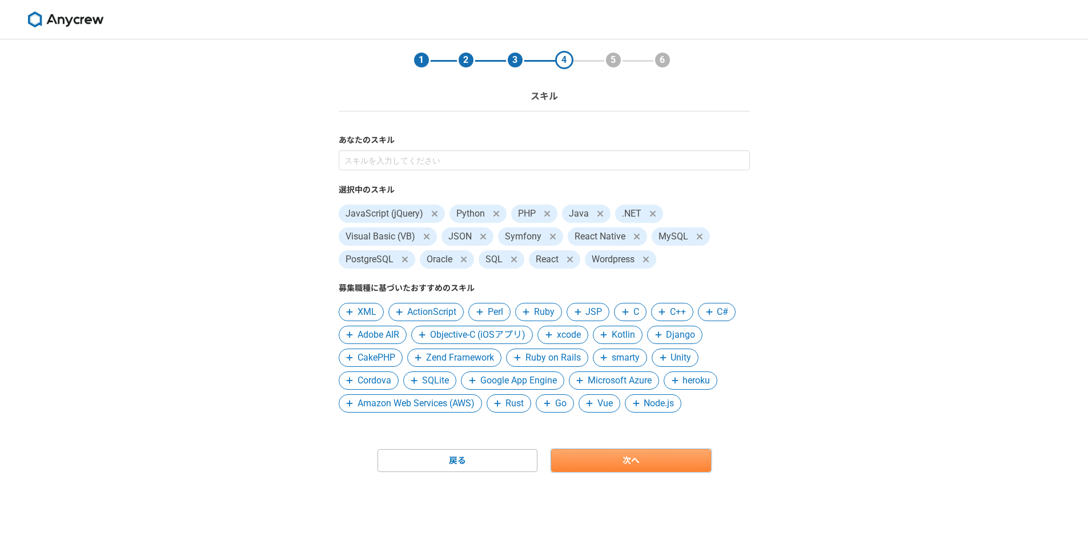
click at [666, 460] on link "次へ" at bounding box center [631, 460] width 160 height 23
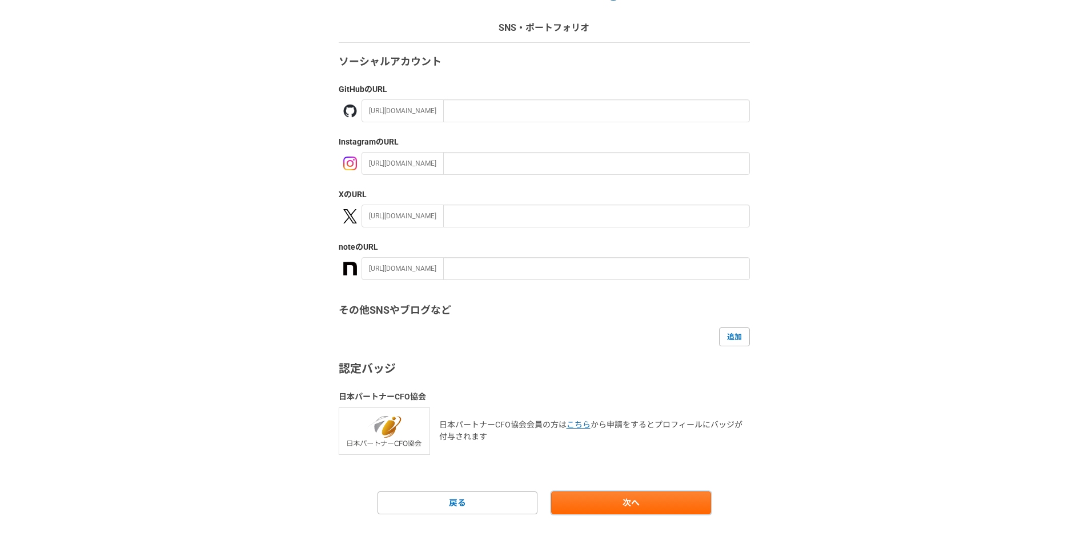
scroll to position [89, 0]
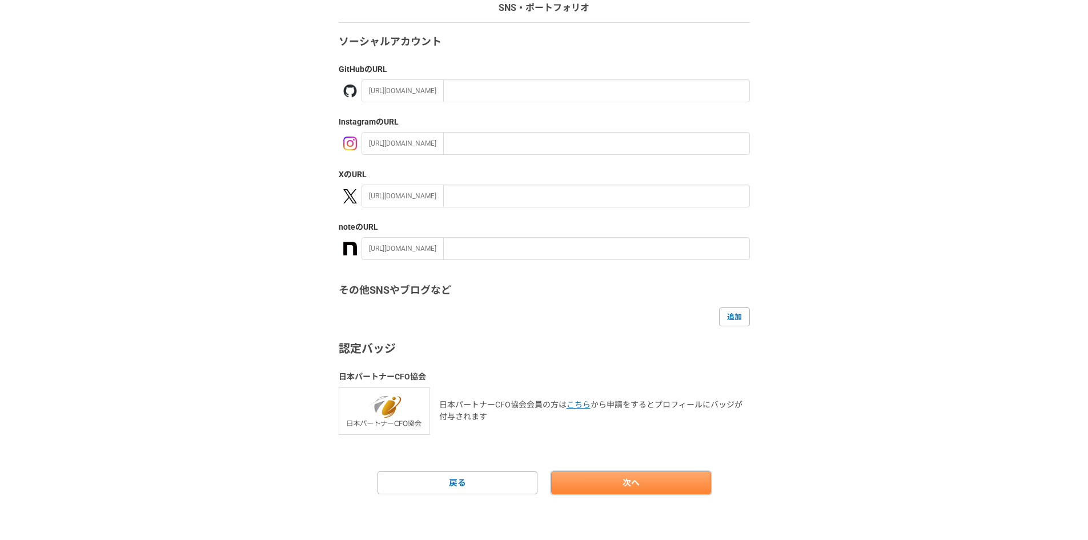
click at [634, 482] on link "次へ" at bounding box center [631, 482] width 160 height 23
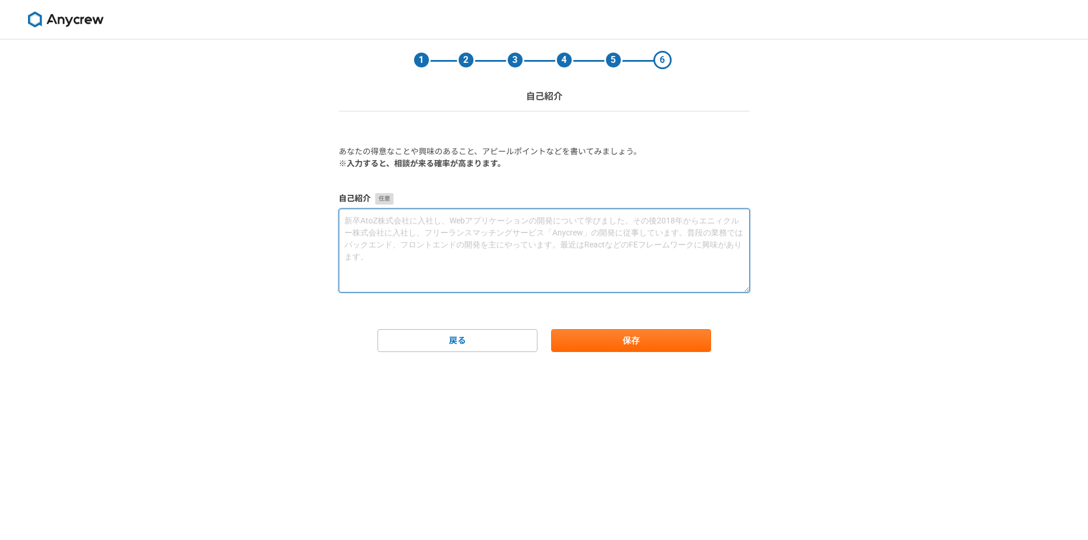
click at [431, 226] on textarea at bounding box center [544, 250] width 411 height 84
click at [476, 230] on textarea at bounding box center [544, 250] width 411 height 84
paste textarea "はじめまして。[PERSON_NAME]と申します。 現在 IT 企業に勤務しており、25 歳で業務歴は 4 年目となります。"
paste textarea "★スキル★ 現在はデータウェアハウスにてビッグデータを扱う業務を担当しております。 Python を用いたデータの分析・加工・可視化を中心に業務を行っておりま…"
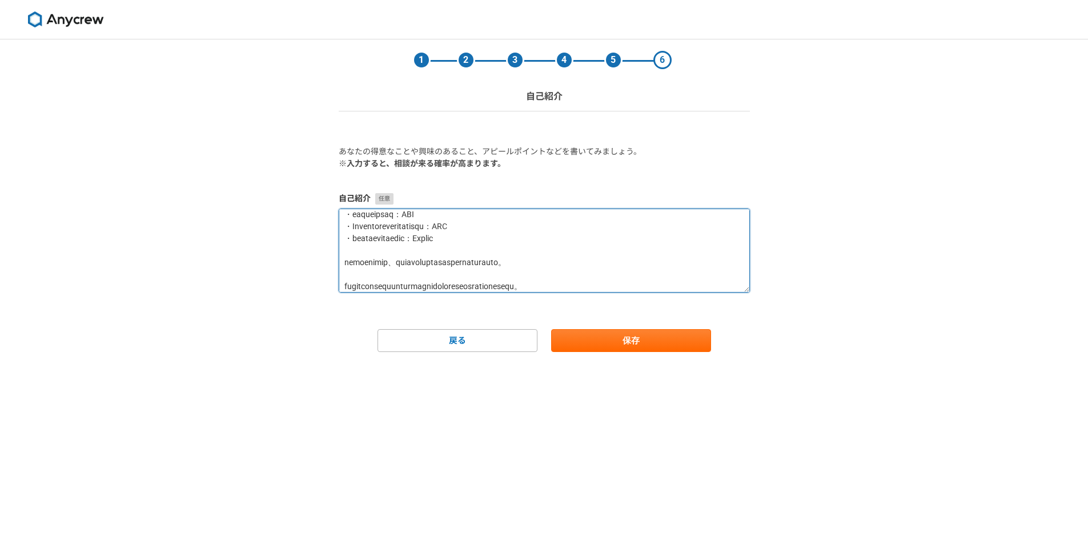
scroll to position [258, 0]
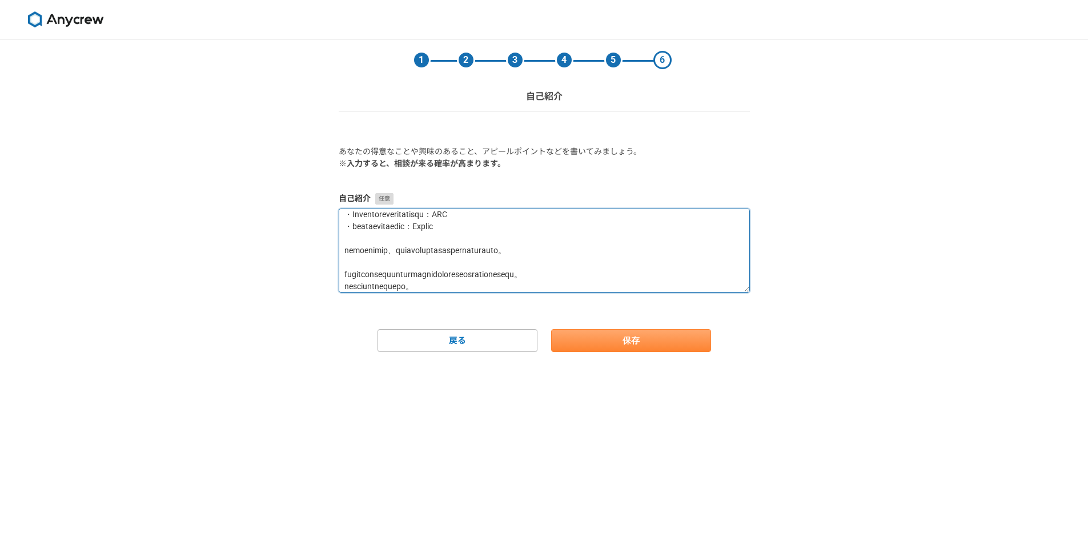
type textarea "loremi。dolorsi。 am CO adipiscin、88 elitse 3 doeiusm。 ★tem★ incididuntutlaboreet…"
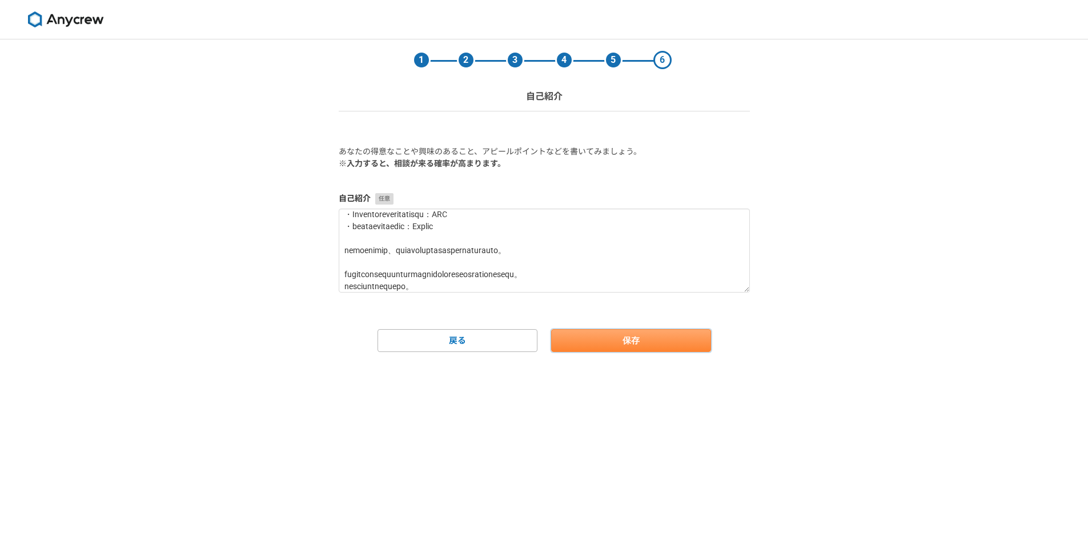
click at [630, 350] on button "保存" at bounding box center [631, 340] width 160 height 23
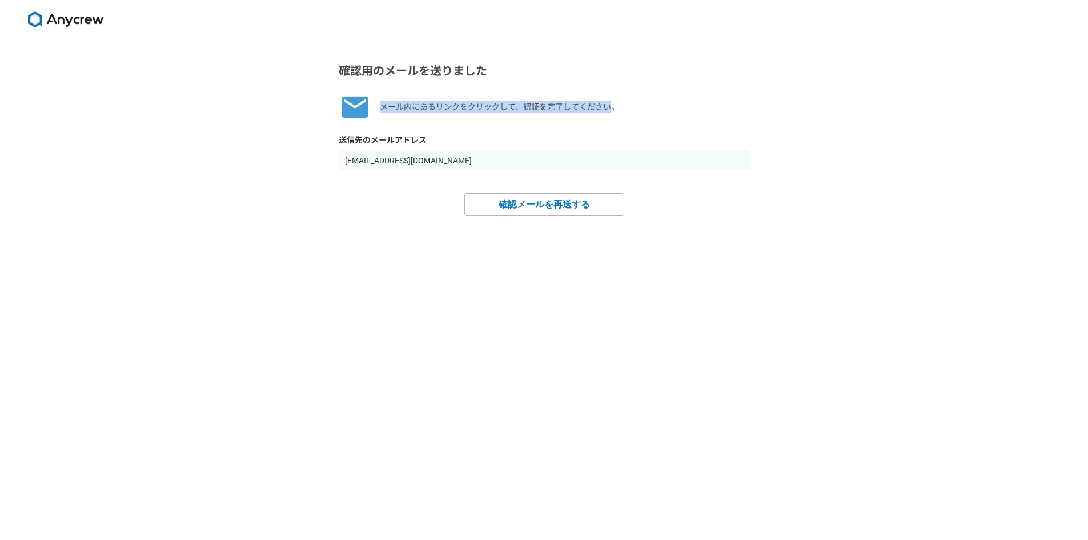
drag, startPoint x: 377, startPoint y: 104, endPoint x: 607, endPoint y: 104, distance: 230.1
click at [607, 104] on div "メール内にあるリンクをクリックして、認証を完了してください。" at bounding box center [544, 107] width 411 height 32
click at [607, 104] on p "メール内にあるリンクをクリックして、認証を完了してください。" at bounding box center [499, 107] width 239 height 12
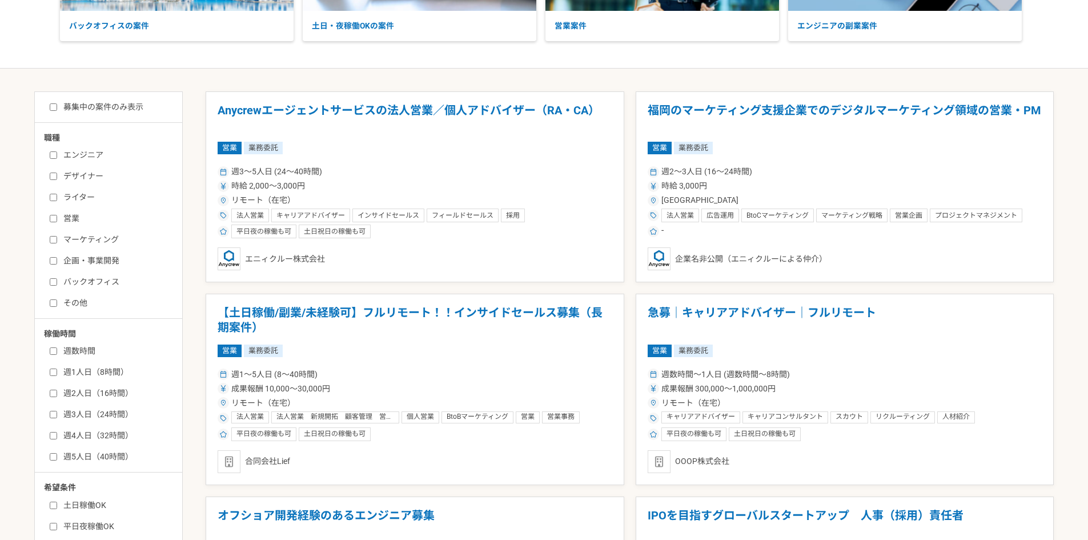
scroll to position [150, 0]
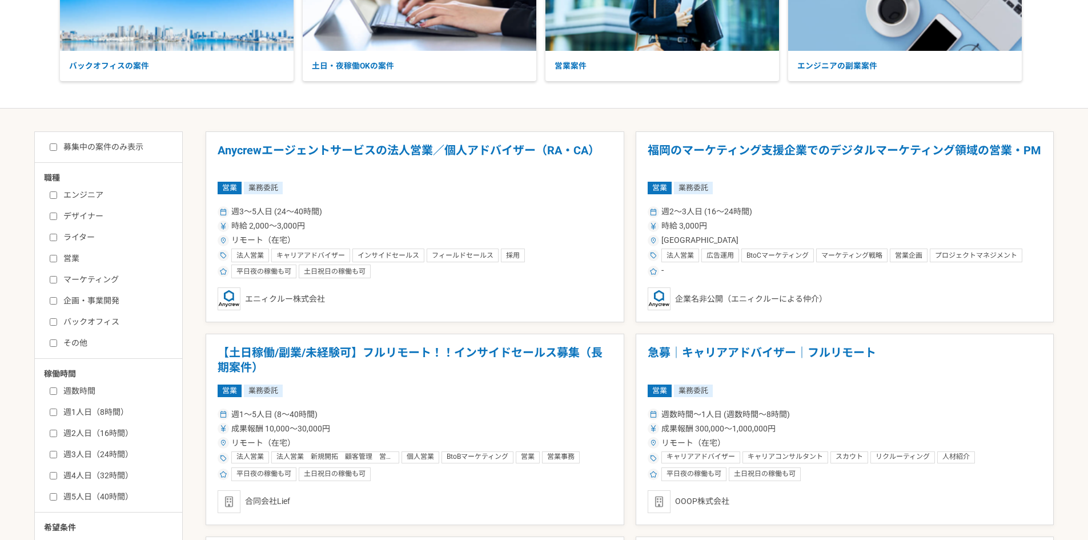
click at [79, 195] on label "エンジニア" at bounding box center [115, 195] width 131 height 12
click at [57, 195] on input "エンジニア" at bounding box center [53, 194] width 7 height 7
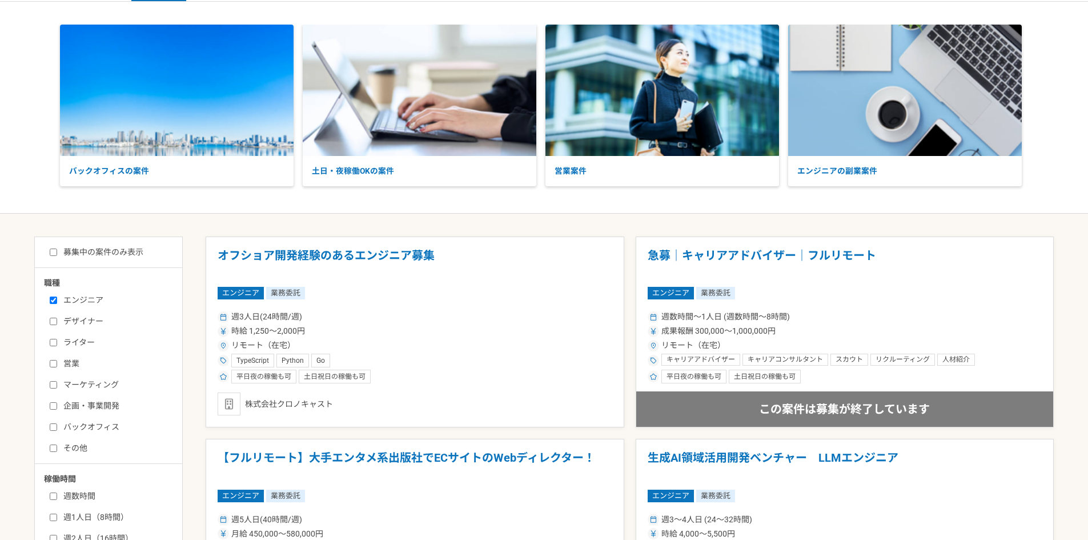
scroll to position [35, 0]
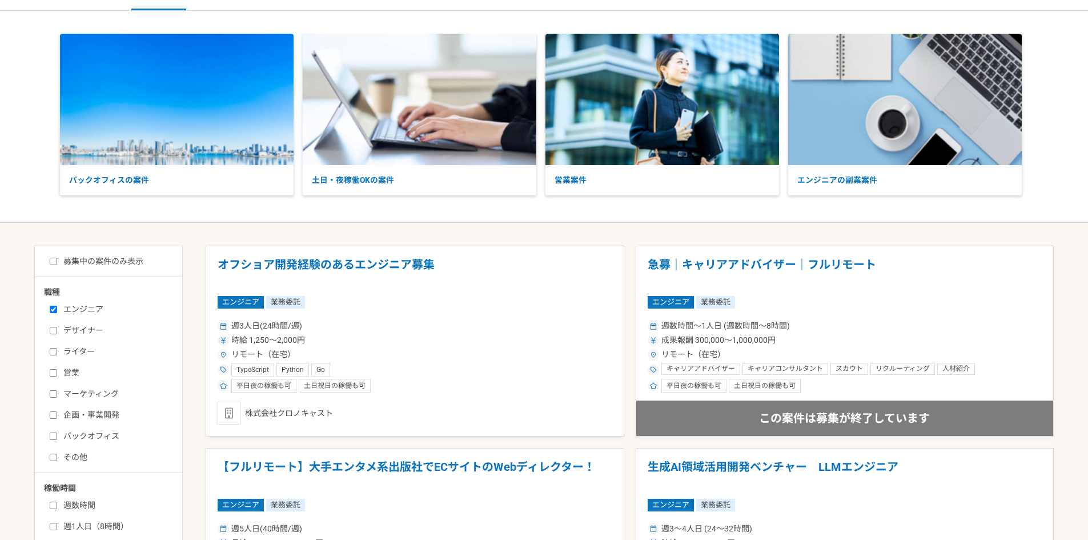
click at [86, 313] on label "エンジニア" at bounding box center [115, 309] width 131 height 12
click at [57, 313] on input "エンジニア" at bounding box center [53, 308] width 7 height 7
checkbox input "false"
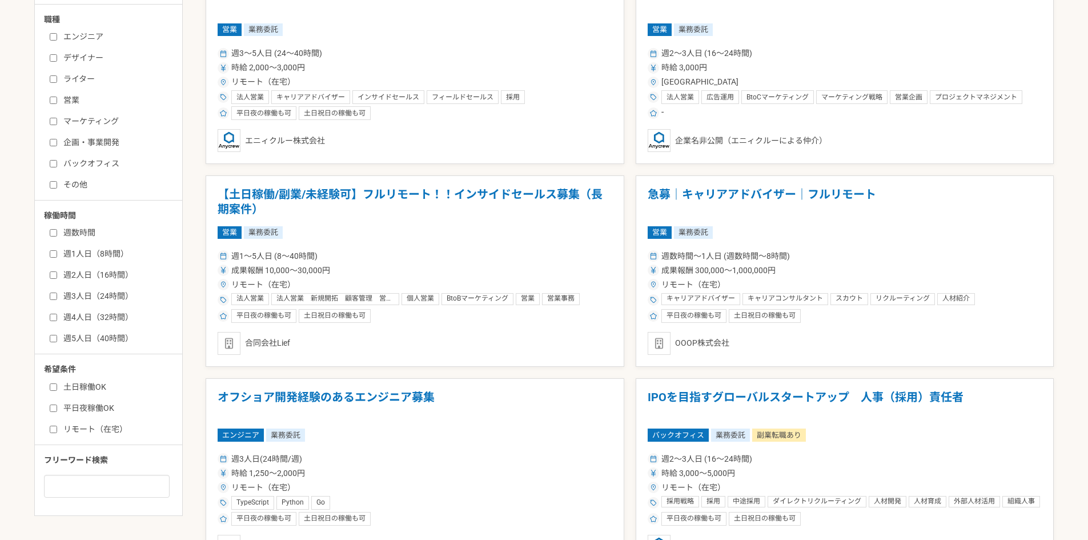
scroll to position [321, 0]
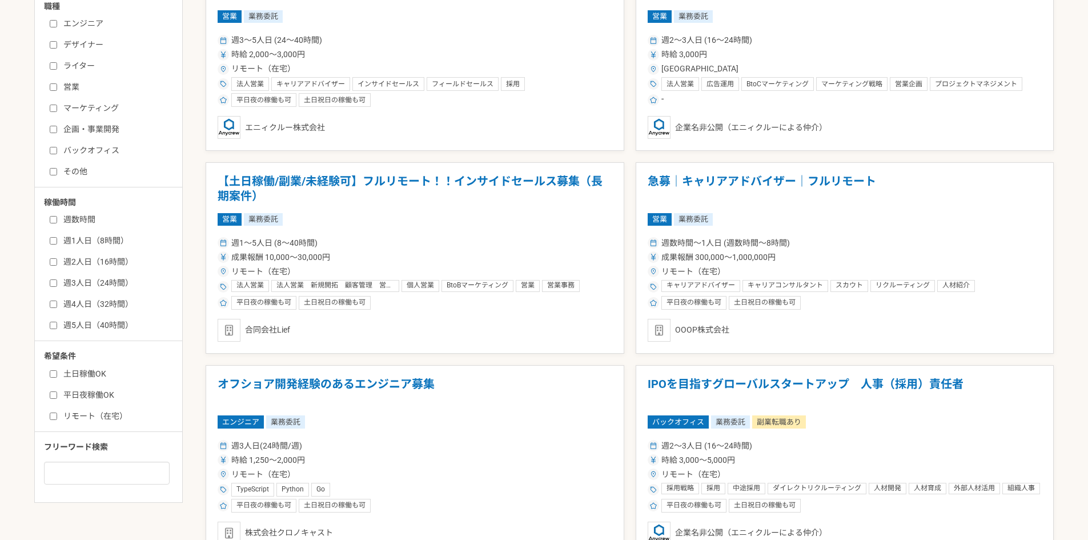
click at [109, 245] on label "週1人日（8時間）" at bounding box center [115, 241] width 131 height 12
click at [57, 244] on input "週1人日（8時間）" at bounding box center [53, 240] width 7 height 7
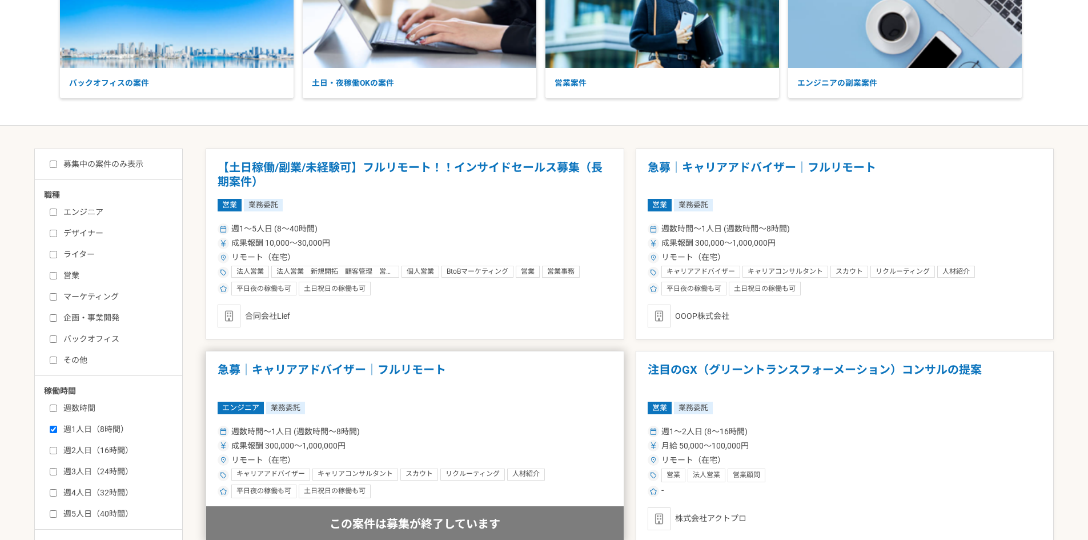
scroll to position [378, 0]
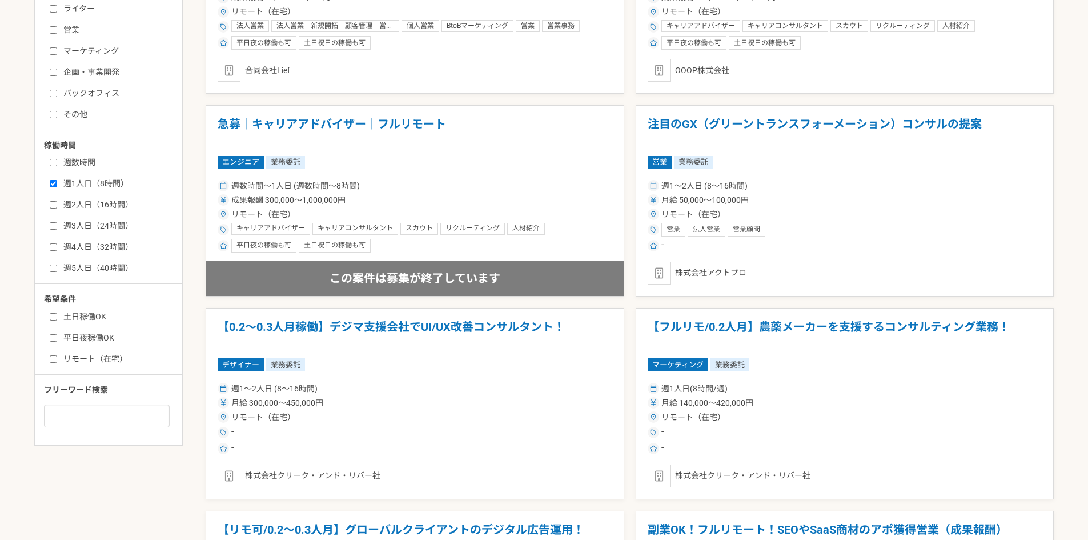
click at [105, 183] on label "週1人日（8時間）" at bounding box center [115, 184] width 131 height 12
click at [57, 183] on input "週1人日（8時間）" at bounding box center [53, 183] width 7 height 7
checkbox input "false"
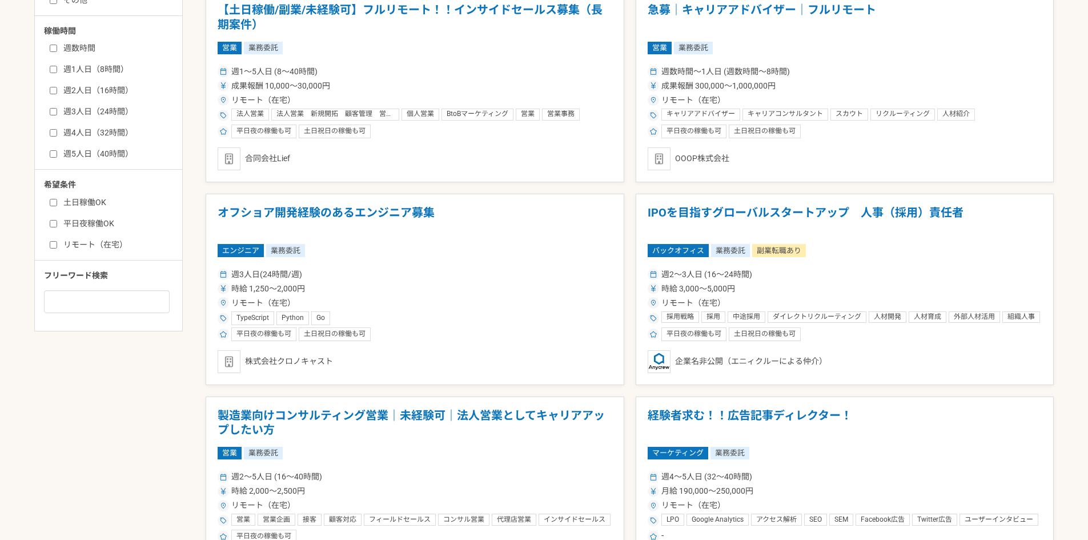
click at [92, 247] on label "リモート（在宅）" at bounding box center [115, 245] width 131 height 12
click at [57, 247] on input "リモート（在宅）" at bounding box center [53, 244] width 7 height 7
checkbox input "true"
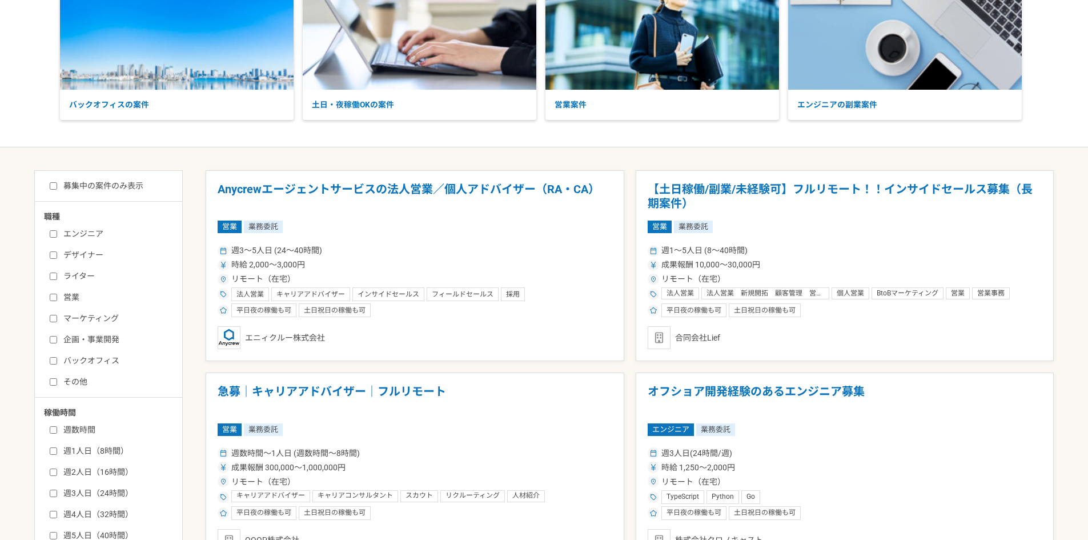
scroll to position [93, 0]
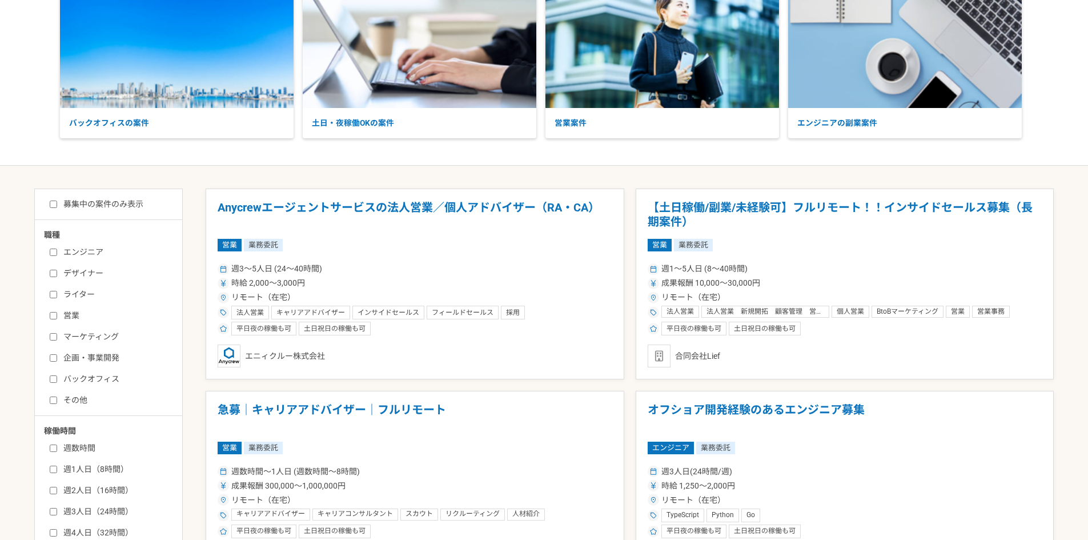
click at [70, 252] on label "エンジニア" at bounding box center [115, 252] width 131 height 12
click at [57, 252] on input "エンジニア" at bounding box center [53, 251] width 7 height 7
checkbox input "true"
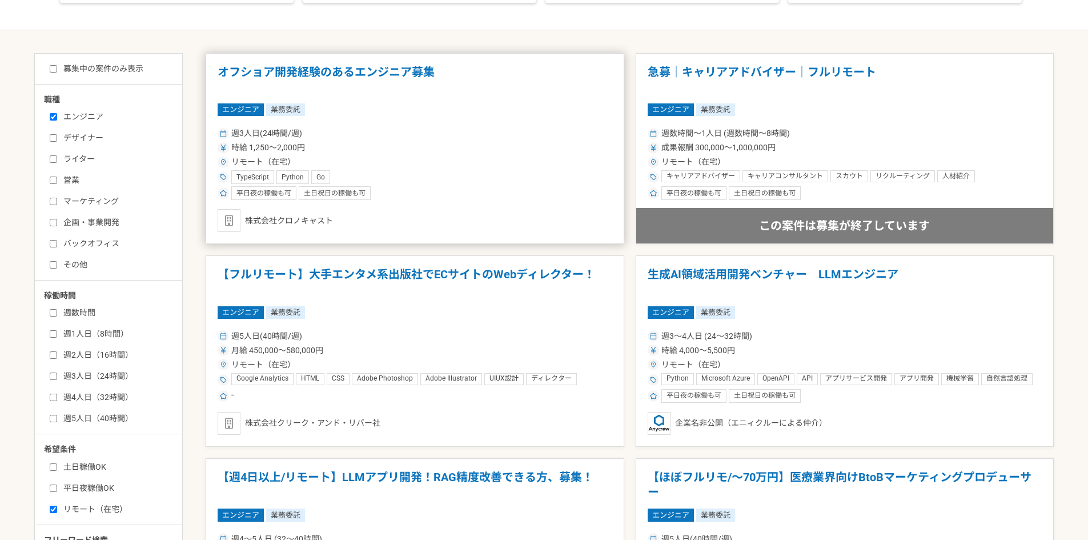
scroll to position [378, 0]
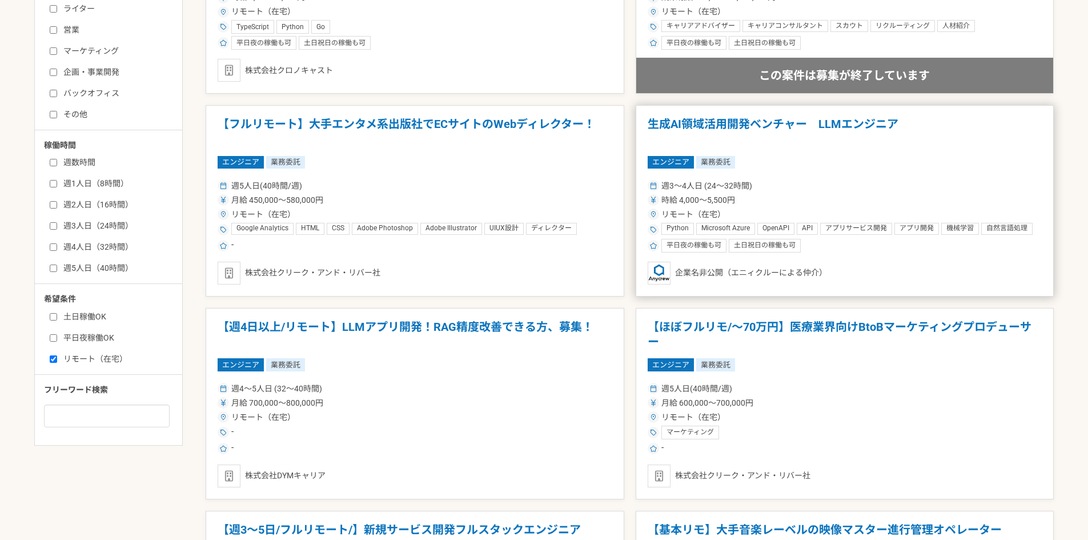
click at [775, 122] on h1 "生成AI領域活用開発ベンチャー　LLMエンジニア" at bounding box center [845, 131] width 395 height 29
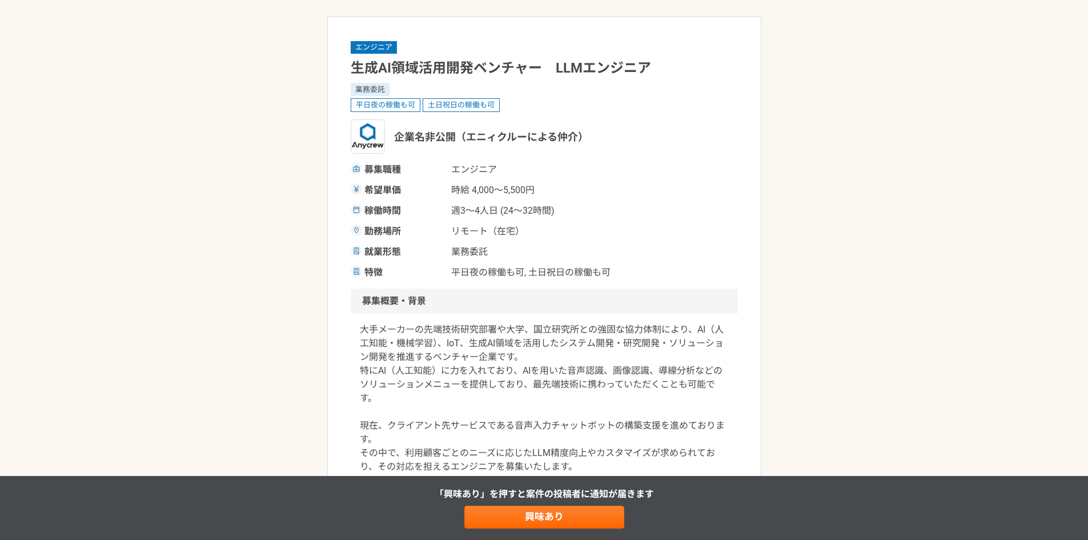
scroll to position [57, 0]
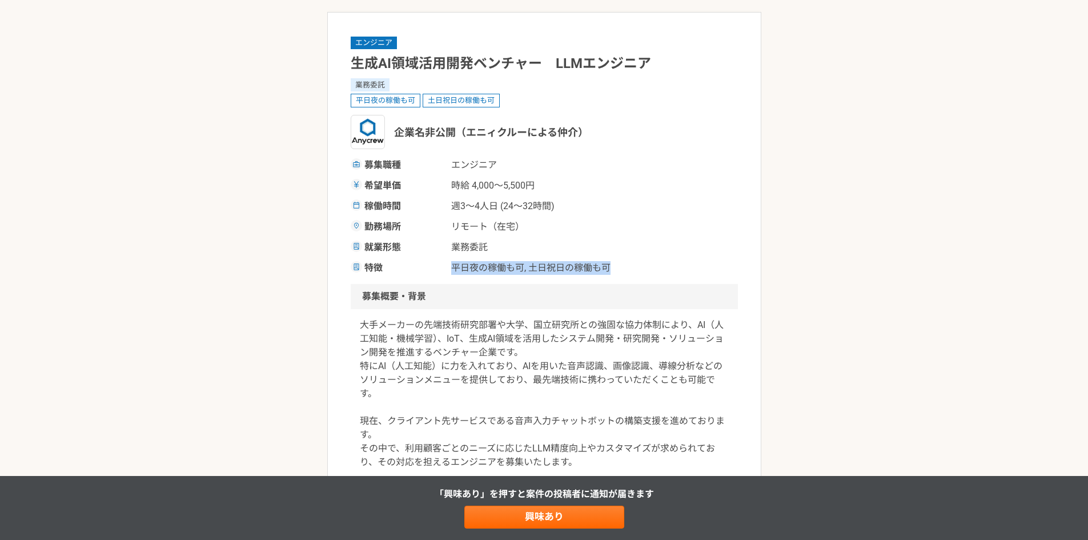
drag, startPoint x: 448, startPoint y: 263, endPoint x: 606, endPoint y: 263, distance: 158.2
click at [606, 263] on div "特徴 平日夜の稼働も可, 土日祝日の稼働も可" at bounding box center [544, 268] width 387 height 14
click at [606, 263] on span "平日夜の稼働も可, 土日祝日の稼働も可" at bounding box center [530, 268] width 159 height 14
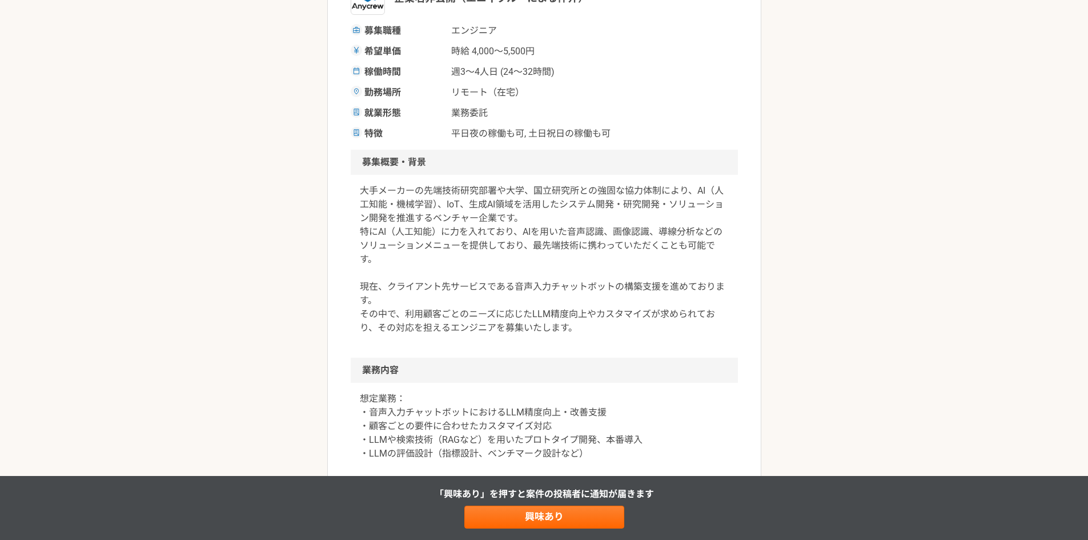
scroll to position [228, 0]
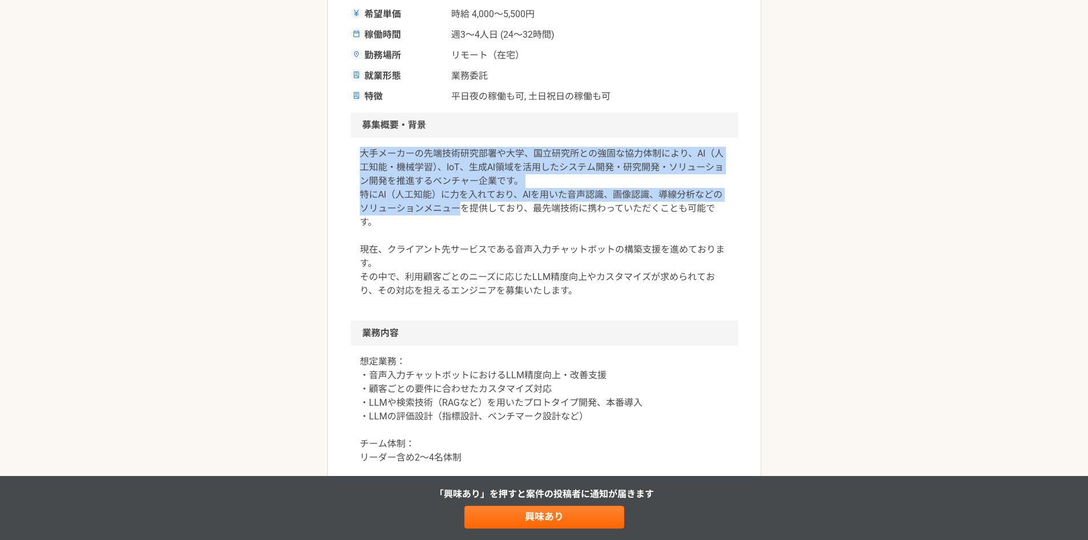
drag, startPoint x: 355, startPoint y: 157, endPoint x: 463, endPoint y: 213, distance: 121.6
click at [463, 213] on div "大手メーカーの先端技術研究部署や大学、国立研究所との強固な協力体制により、AI（人工知能・機械学習）、IoT、生成AI領域を活用したシステム開発・研究開発・ソ…" at bounding box center [544, 229] width 387 height 183
click at [463, 213] on p "大手メーカーの先端技術研究部署や大学、国立研究所との強固な協力体制により、AI（人工知能・機械学習）、IoT、生成AI領域を活用したシステム開発・研究開発・ソ…" at bounding box center [544, 222] width 369 height 151
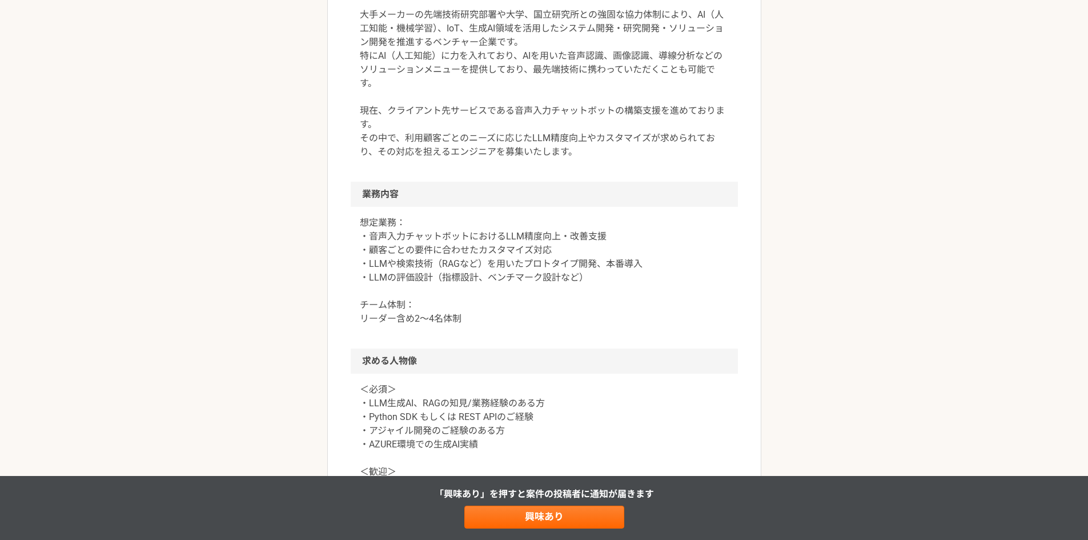
scroll to position [400, 0]
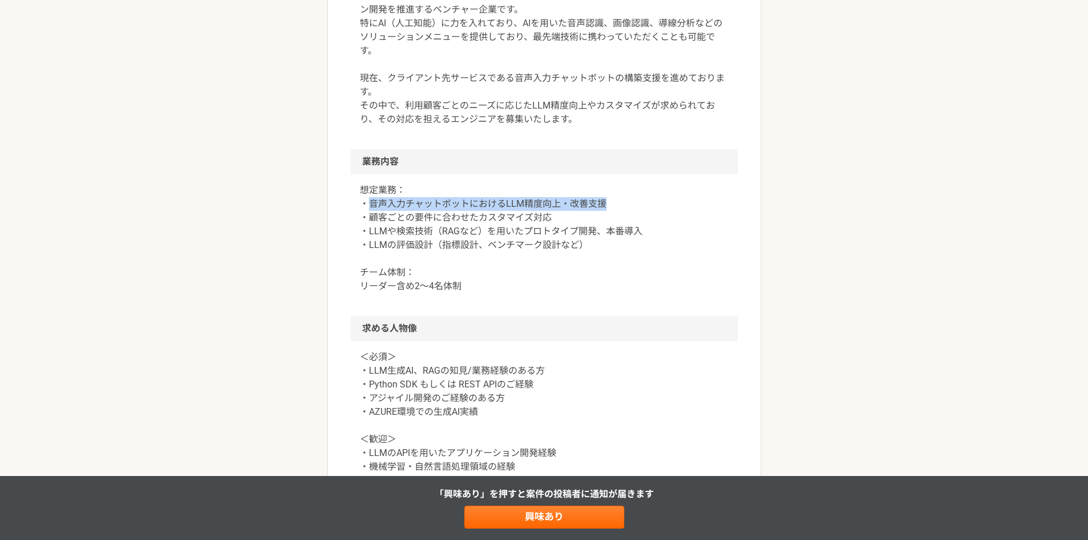
drag, startPoint x: 367, startPoint y: 206, endPoint x: 610, endPoint y: 210, distance: 243.8
click at [610, 210] on p "想定業務： ・音声入力チャットボットにおけるLLM精度向上・改善支援 ・顧客ごとの要件に合わせたカスタマイズ対応 ・LLMや検索技術（RAGなど）を用いたプロ…" at bounding box center [544, 238] width 369 height 110
drag, startPoint x: 371, startPoint y: 219, endPoint x: 548, endPoint y: 221, distance: 177.0
click at [548, 221] on p "想定業務： ・音声入力チャットボットにおけるLLM精度向上・改善支援 ・顧客ごとの要件に合わせたカスタマイズ対応 ・LLMや検索技術（RAGなど）を用いたプロ…" at bounding box center [544, 238] width 369 height 110
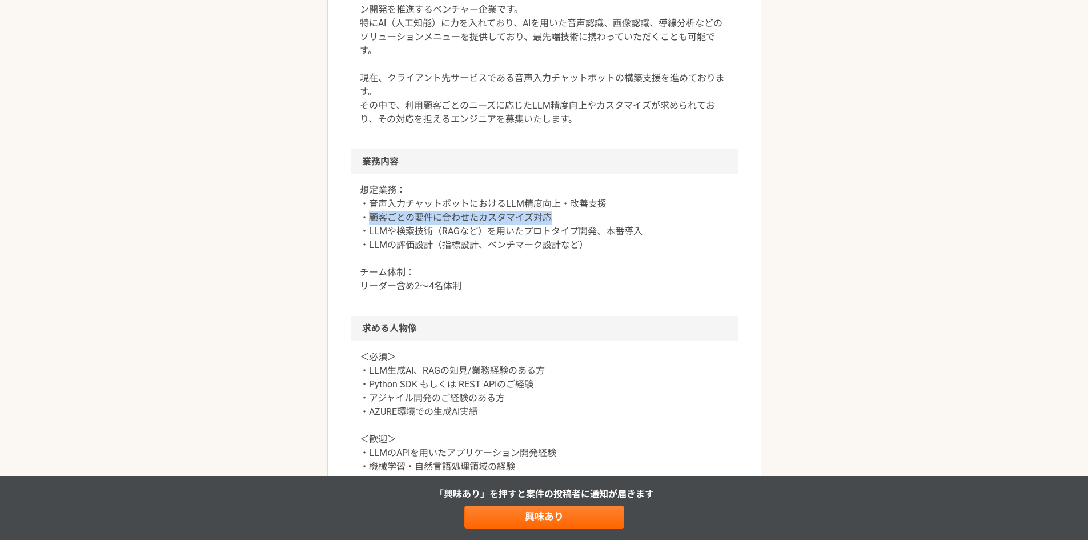
click at [548, 221] on p "想定業務： ・音声入力チャットボットにおけるLLM精度向上・改善支援 ・顧客ごとの要件に合わせたカスタマイズ対応 ・LLMや検索技術（RAGなど）を用いたプロ…" at bounding box center [544, 238] width 369 height 110
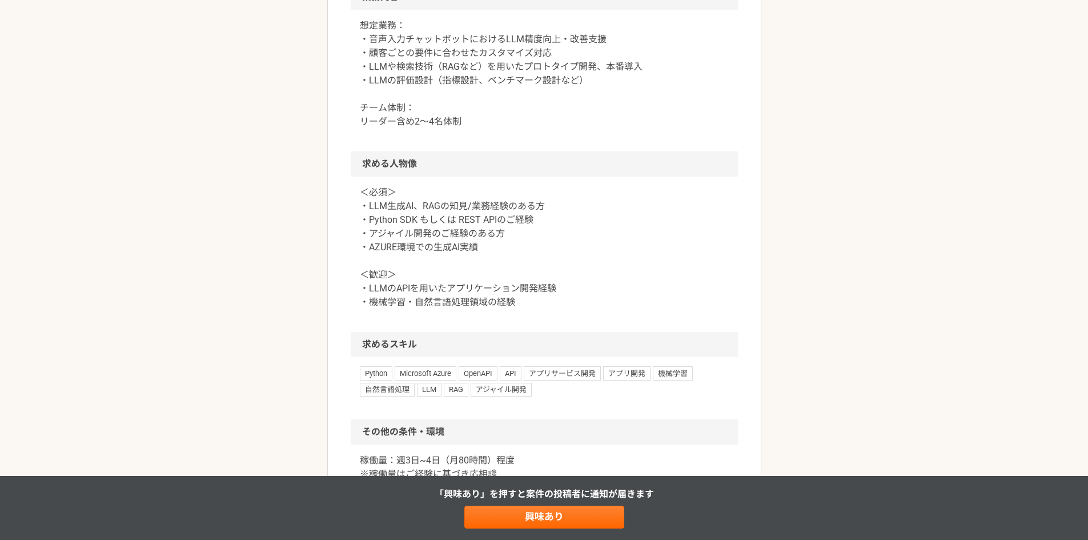
scroll to position [571, 0]
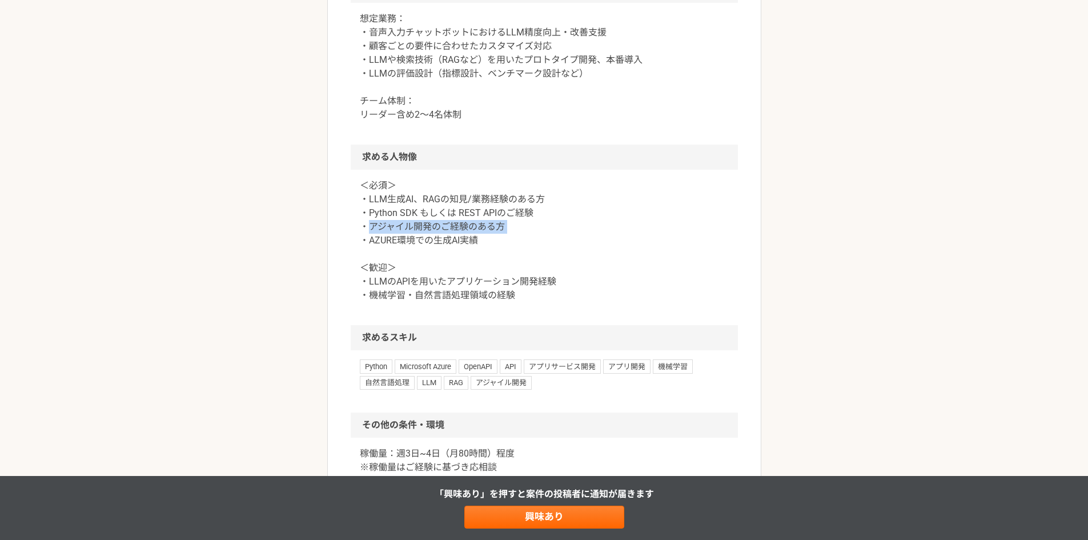
drag, startPoint x: 372, startPoint y: 229, endPoint x: 508, endPoint y: 226, distance: 135.4
click at [508, 226] on p "＜必須＞ ・LLM生成AI、RAGの知見/業務経験のある方 ・Python SDK もしくは REST APIのご経験 ・アジャイル開発のご経験のある方 ・A…" at bounding box center [544, 240] width 369 height 123
drag, startPoint x: 369, startPoint y: 239, endPoint x: 486, endPoint y: 237, distance: 117.6
click at [486, 237] on p "＜必須＞ ・LLM生成AI、RAGの知見/業務経験のある方 ・Python SDK もしくは REST APIのご経験 ・アジャイル開発のご経験のある方 ・A…" at bounding box center [544, 240] width 369 height 123
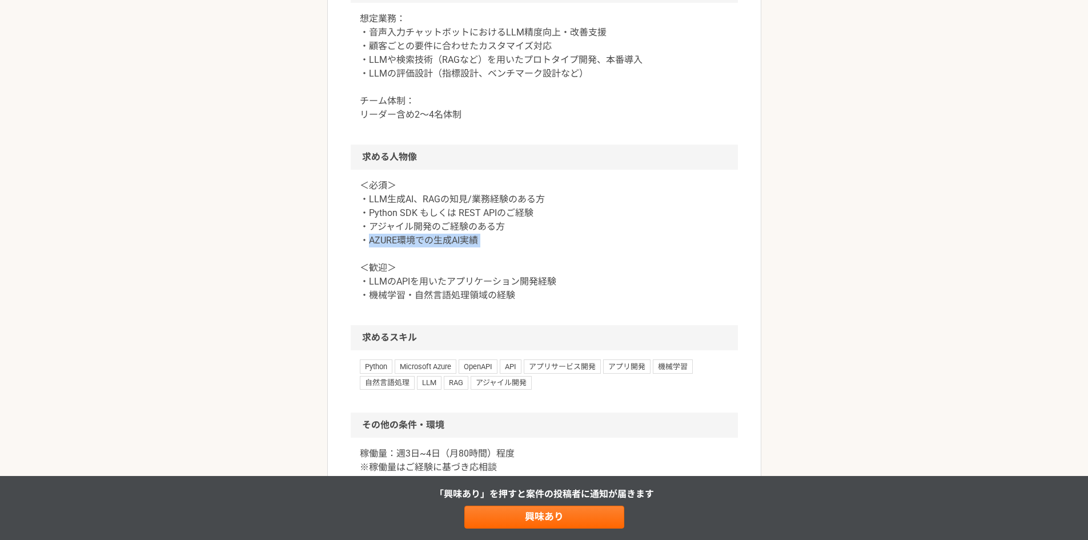
click at [486, 237] on p "＜必須＞ ・LLM生成AI、RAGの知見/業務経験のある方 ・Python SDK もしくは REST APIのご経験 ・アジャイル開発のご経験のある方 ・A…" at bounding box center [544, 240] width 369 height 123
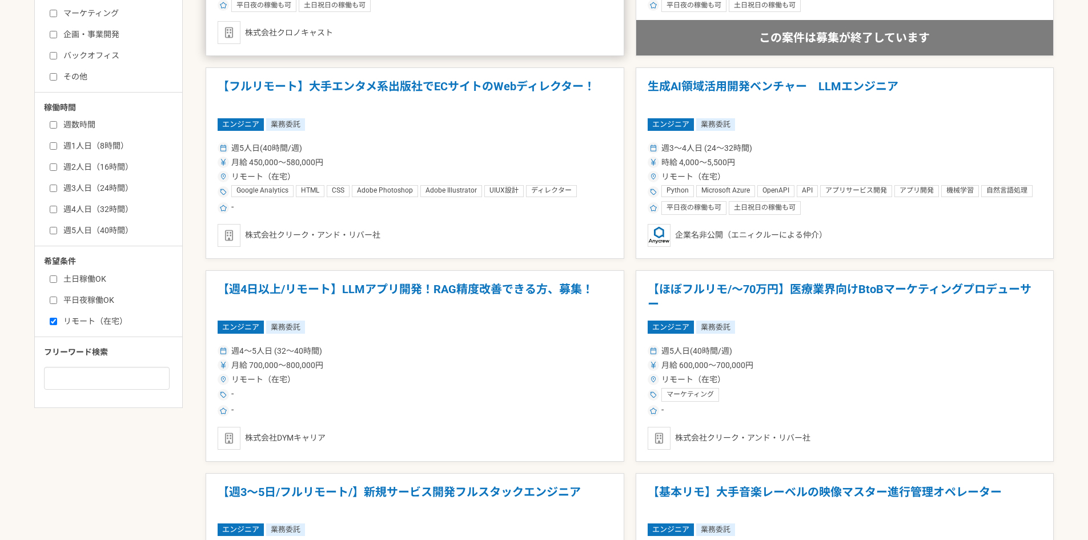
scroll to position [457, 0]
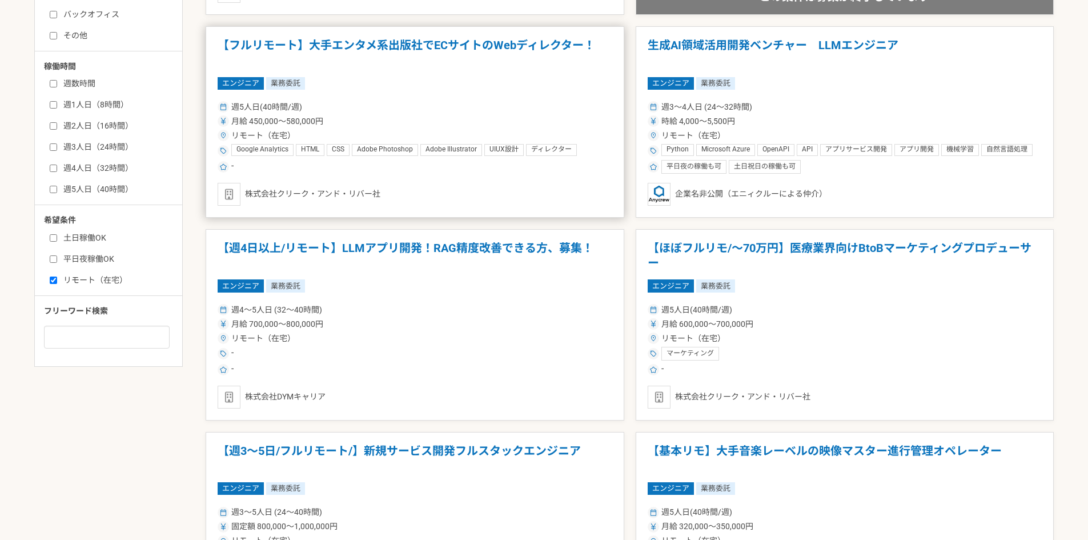
click at [501, 45] on h1 "【フルリモート】大手エンタメ系出版社でECサイトのWebディレクター！" at bounding box center [415, 52] width 395 height 29
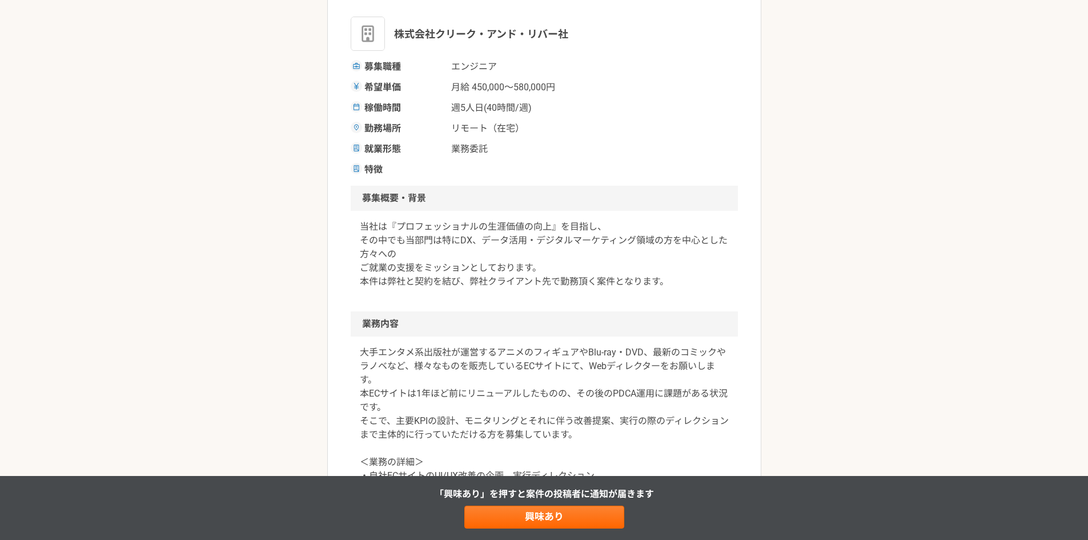
scroll to position [171, 0]
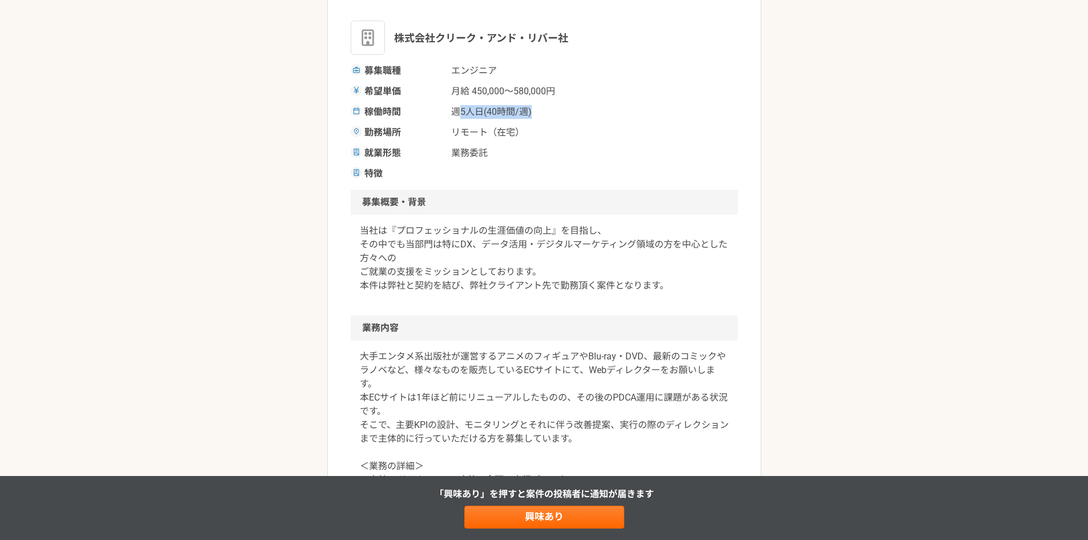
drag, startPoint x: 456, startPoint y: 112, endPoint x: 545, endPoint y: 112, distance: 88.5
click at [545, 112] on span "週5人日(40時間/週)" at bounding box center [508, 112] width 114 height 14
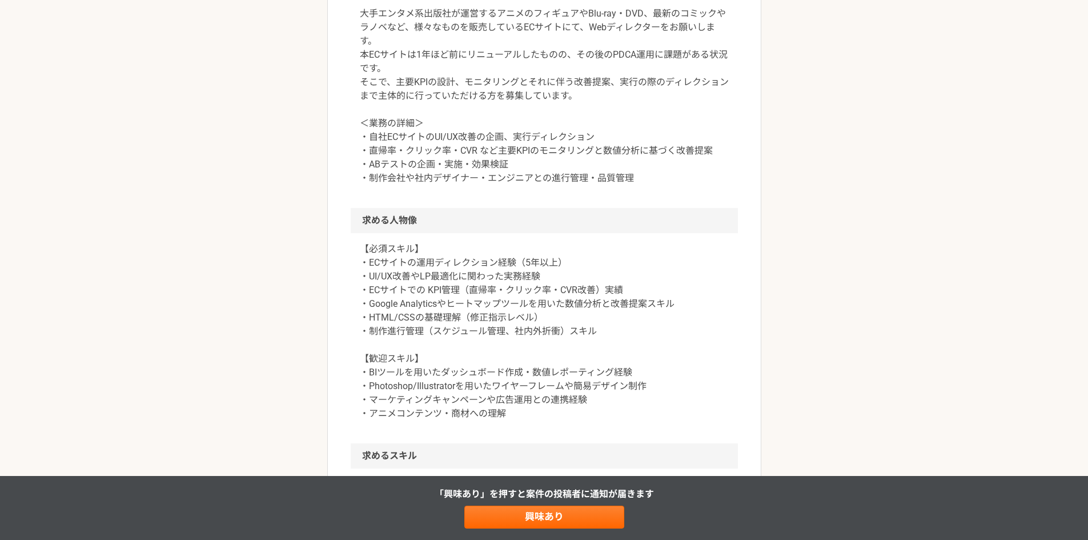
scroll to position [571, 0]
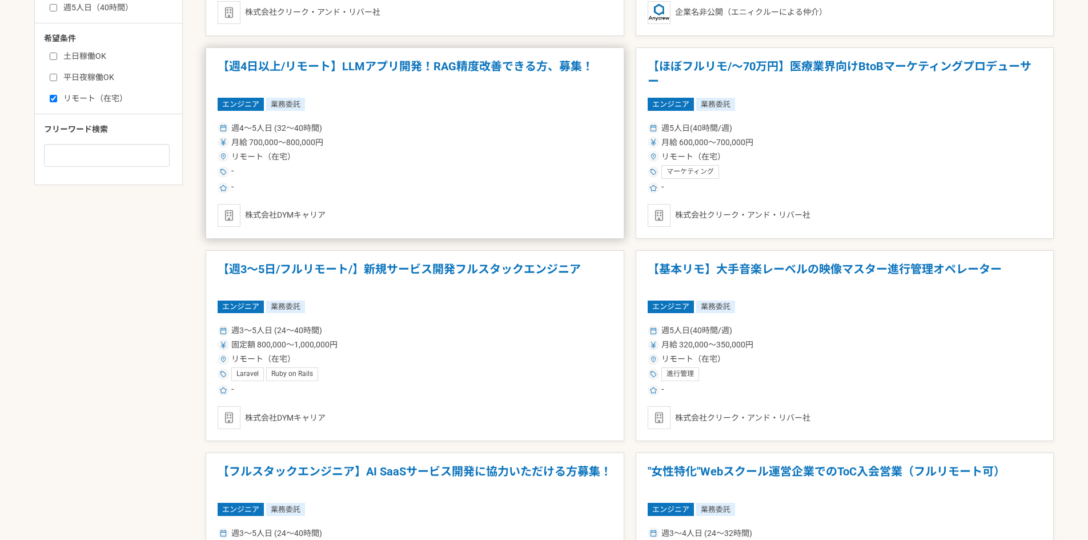
scroll to position [742, 0]
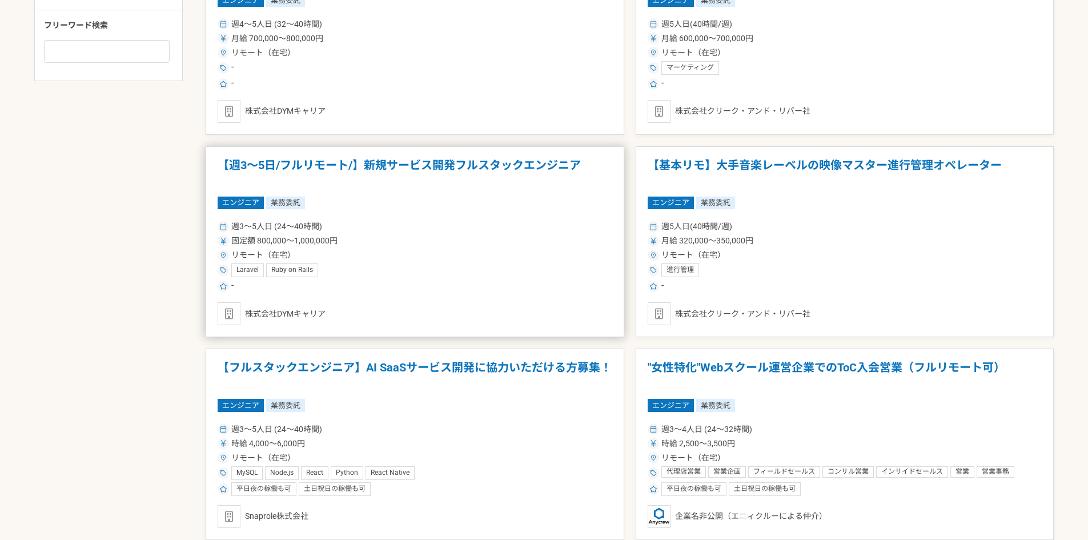
drag, startPoint x: 357, startPoint y: 168, endPoint x: 255, endPoint y: 214, distance: 111.7
click at [255, 214] on article "【週3〜5日/フルリモート/】新規サービス開発フルスタックエンジニア エンジニア 業務委託 週3〜5人日 (24〜40時間) 固定額 800,000〜1,00…" at bounding box center [415, 241] width 419 height 191
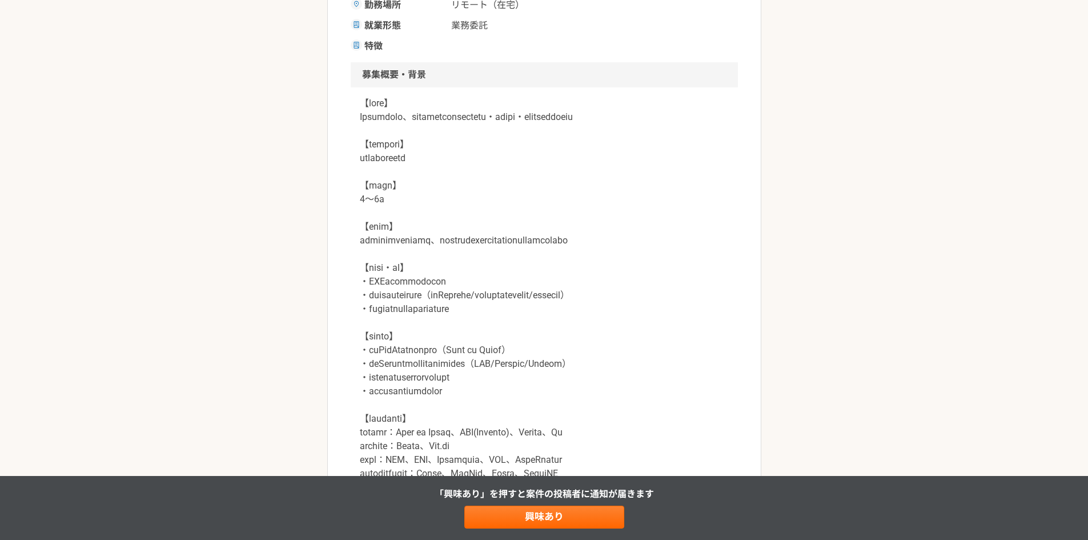
scroll to position [343, 0]
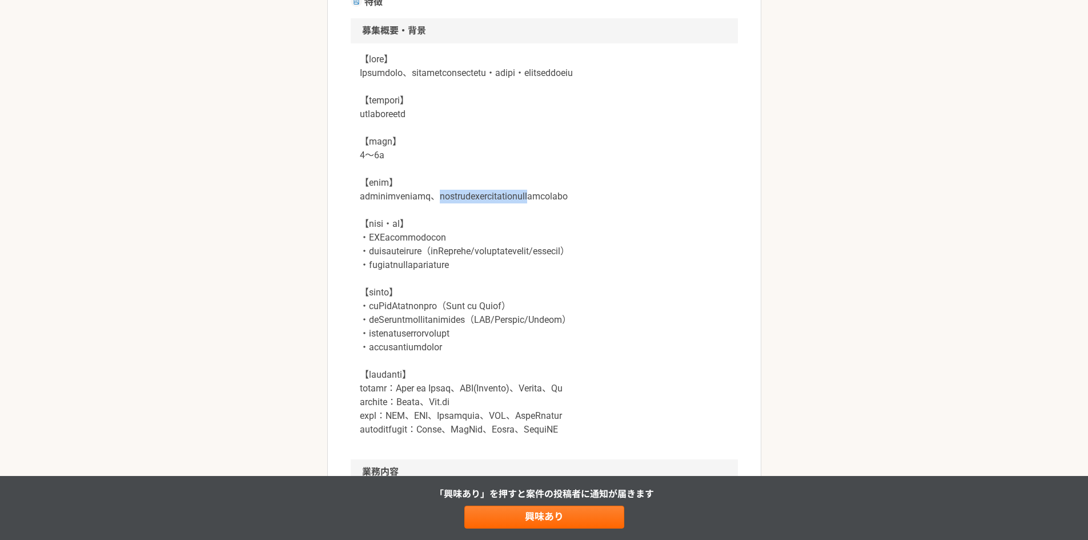
drag, startPoint x: 494, startPoint y: 208, endPoint x: 699, endPoint y: 206, distance: 205.6
click at [699, 206] on p at bounding box center [544, 245] width 369 height 384
drag, startPoint x: 673, startPoint y: 231, endPoint x: 360, endPoint y: 214, distance: 314.0
click at [360, 214] on p at bounding box center [544, 245] width 369 height 384
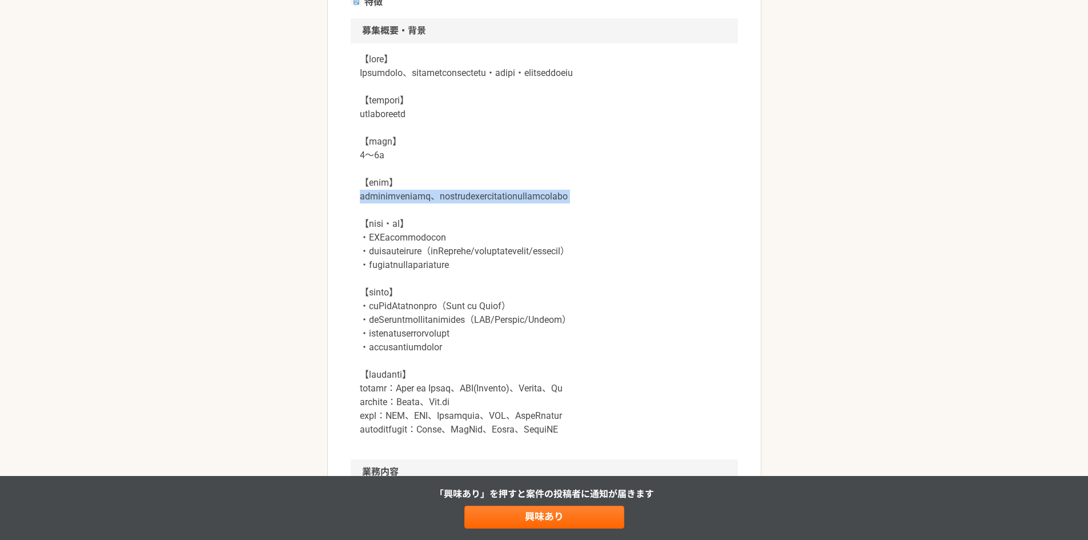
click at [360, 214] on p at bounding box center [544, 245] width 369 height 384
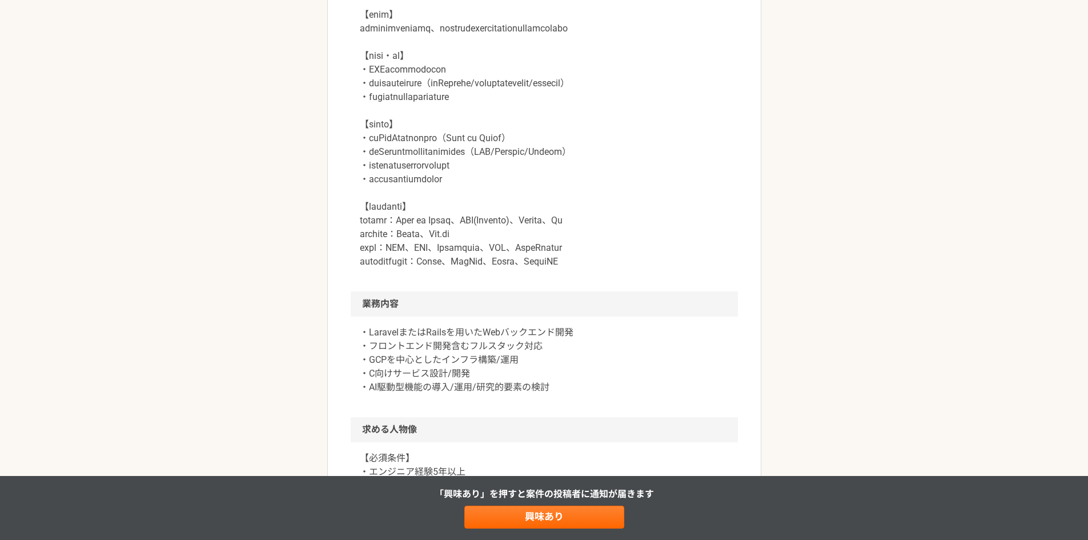
scroll to position [514, 0]
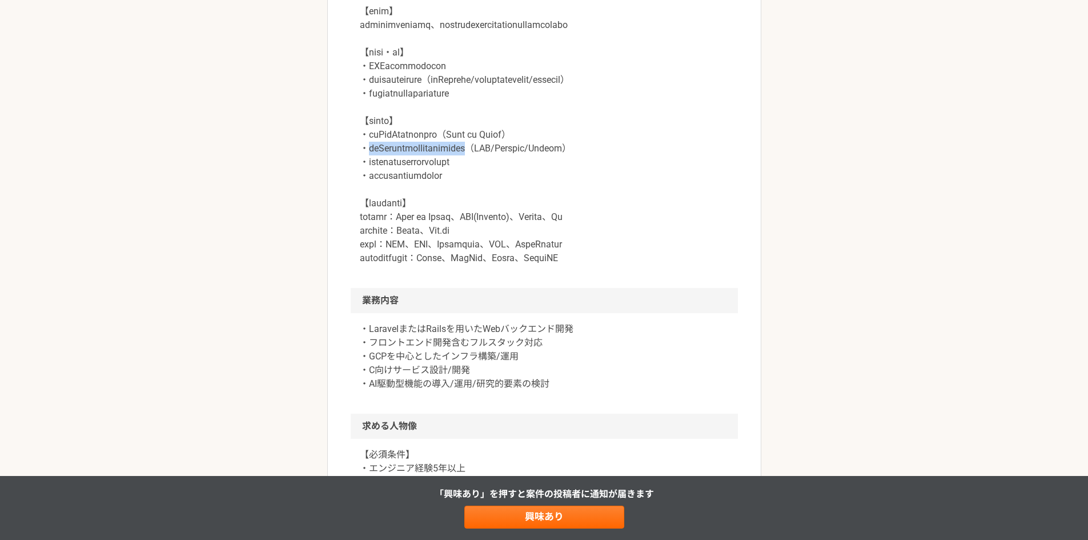
drag, startPoint x: 367, startPoint y: 187, endPoint x: 558, endPoint y: 188, distance: 191.3
click at [558, 188] on p at bounding box center [544, 73] width 369 height 384
drag, startPoint x: 425, startPoint y: 259, endPoint x: 604, endPoint y: 256, distance: 178.7
click at [604, 256] on p at bounding box center [544, 73] width 369 height 384
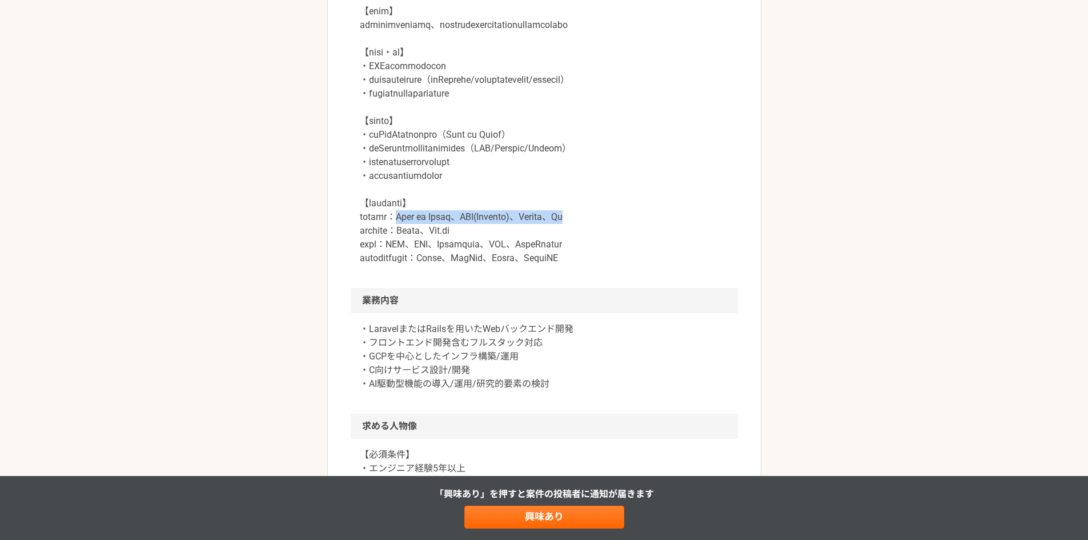
click at [604, 256] on p at bounding box center [544, 73] width 369 height 384
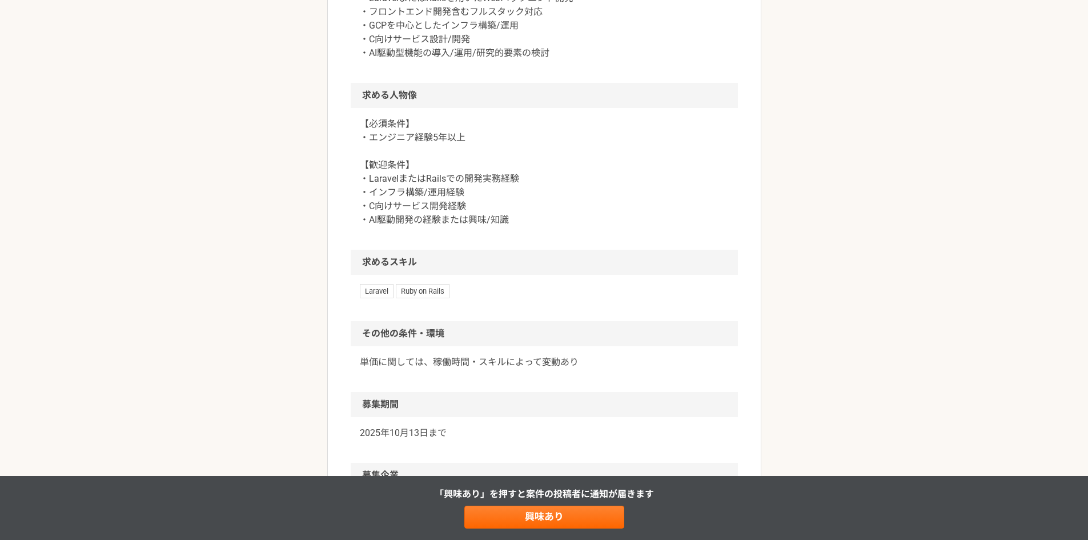
scroll to position [856, 0]
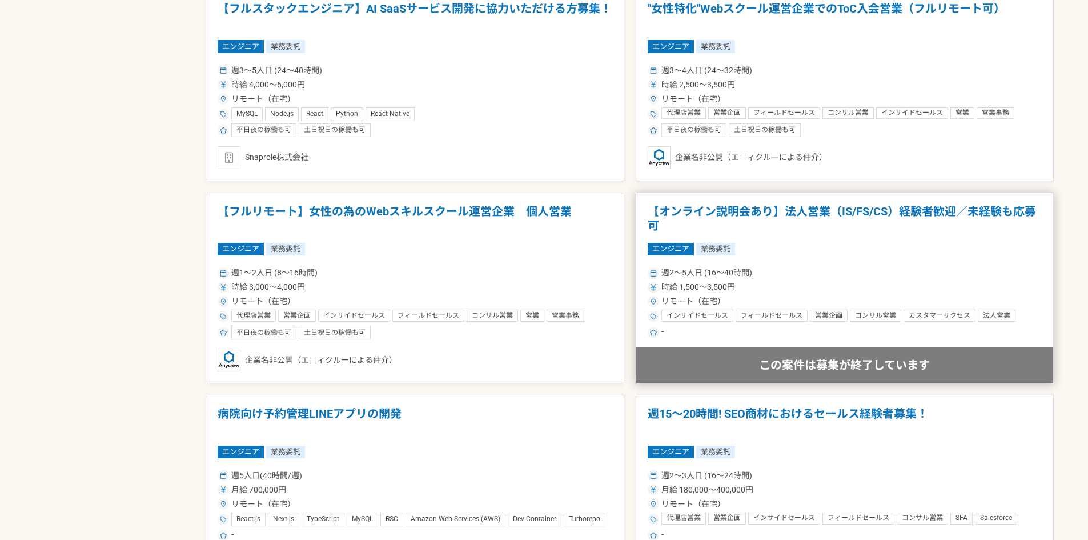
scroll to position [1142, 0]
